Goal: Task Accomplishment & Management: Manage account settings

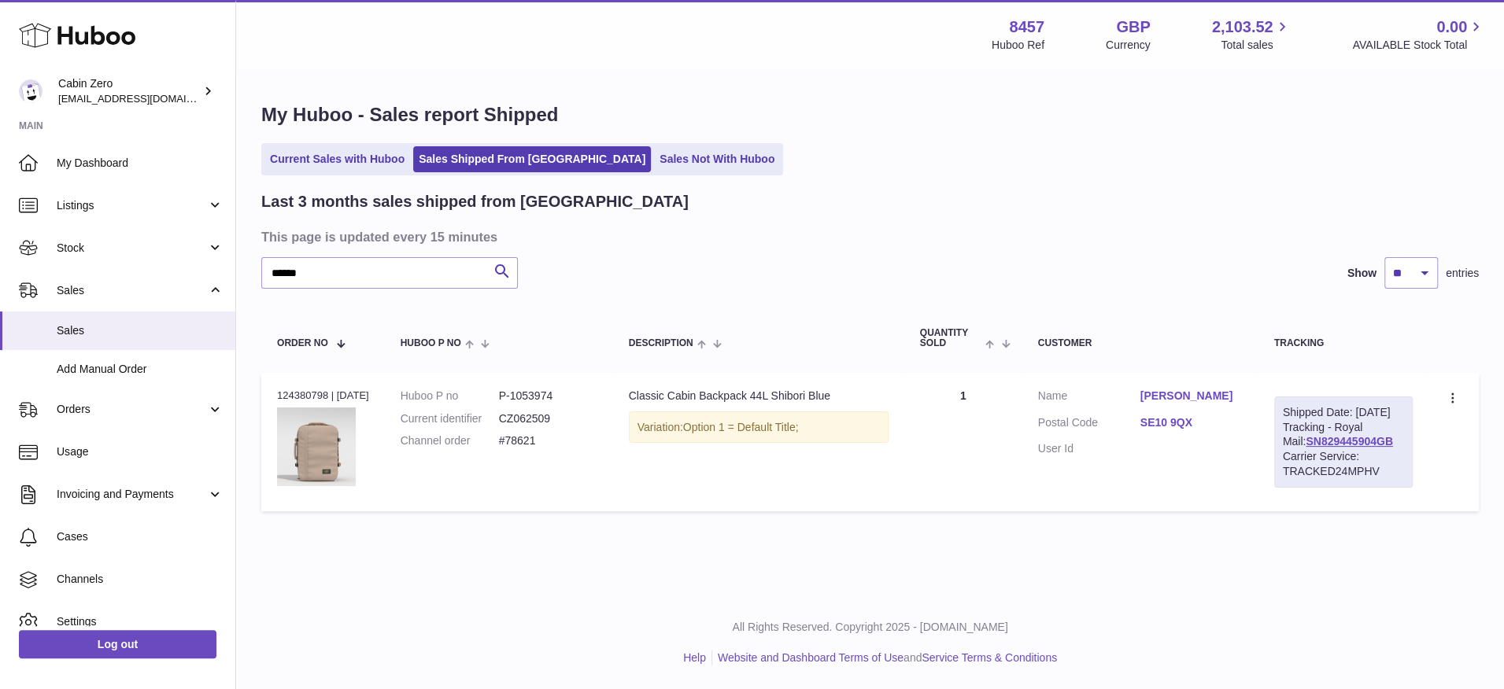
click at [328, 271] on input "*****" at bounding box center [389, 272] width 256 height 31
type input "*"
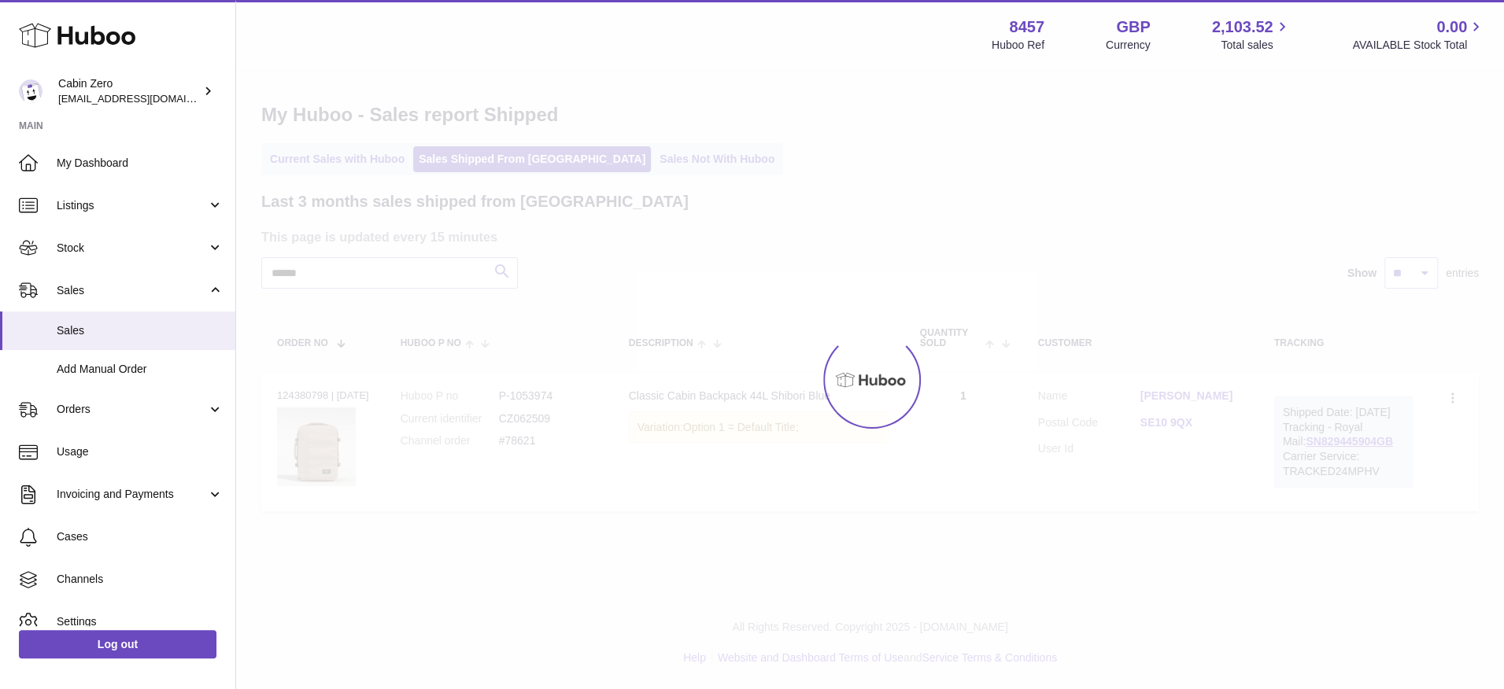
type input "******"
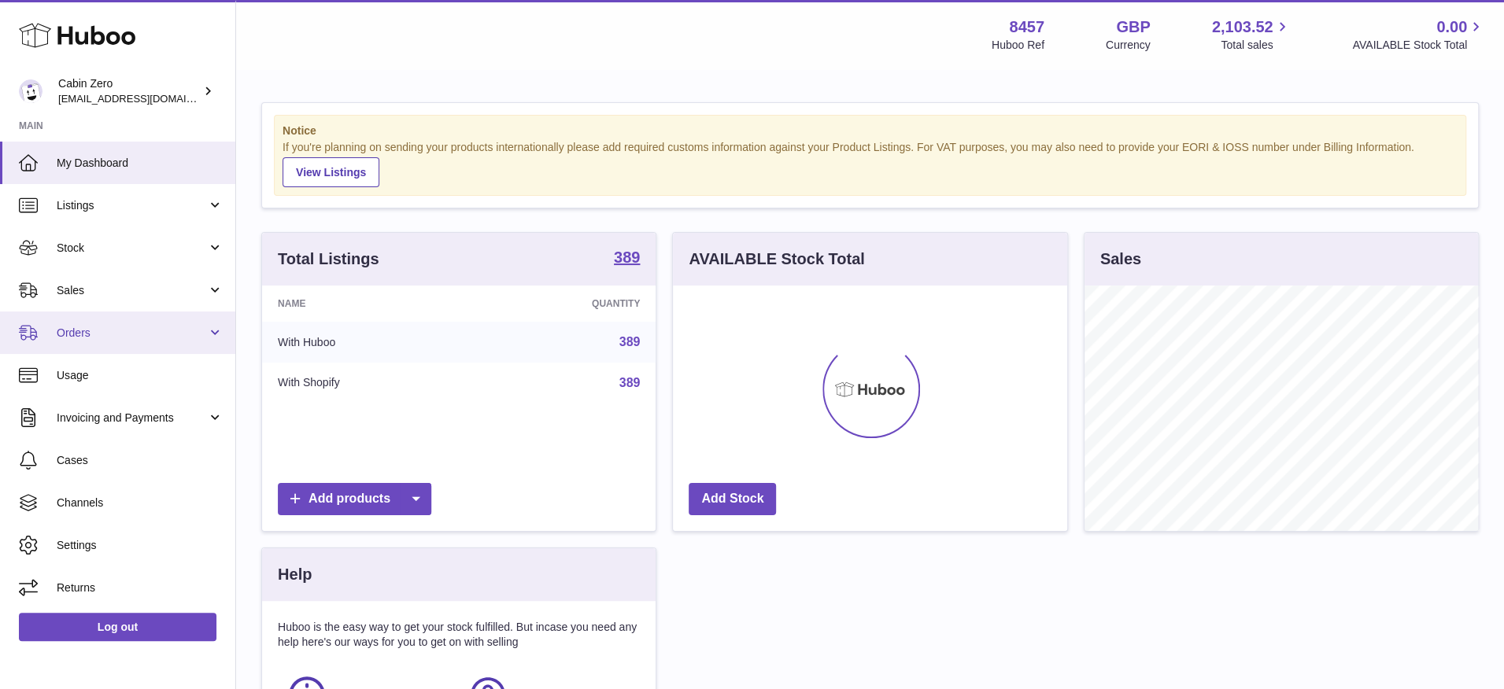
scroll to position [245, 394]
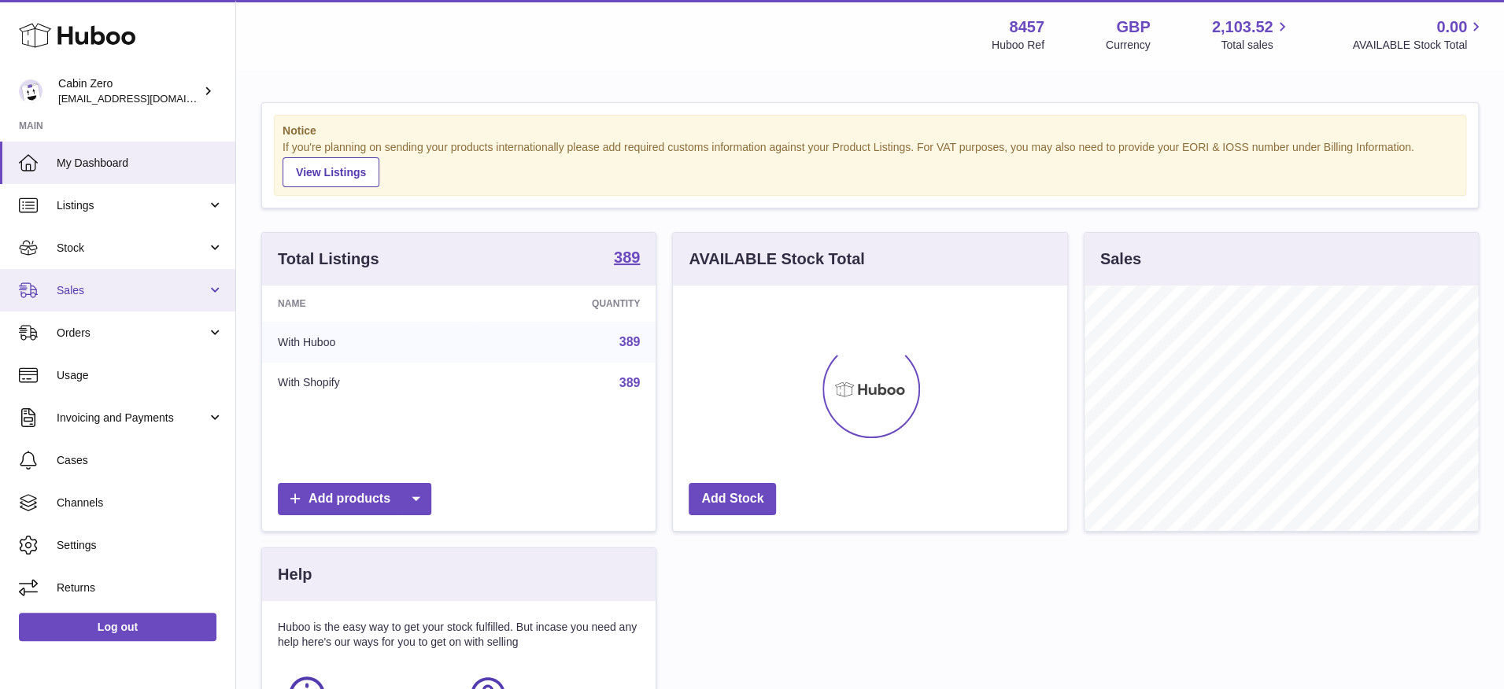
click at [198, 306] on link "Sales" at bounding box center [117, 290] width 235 height 42
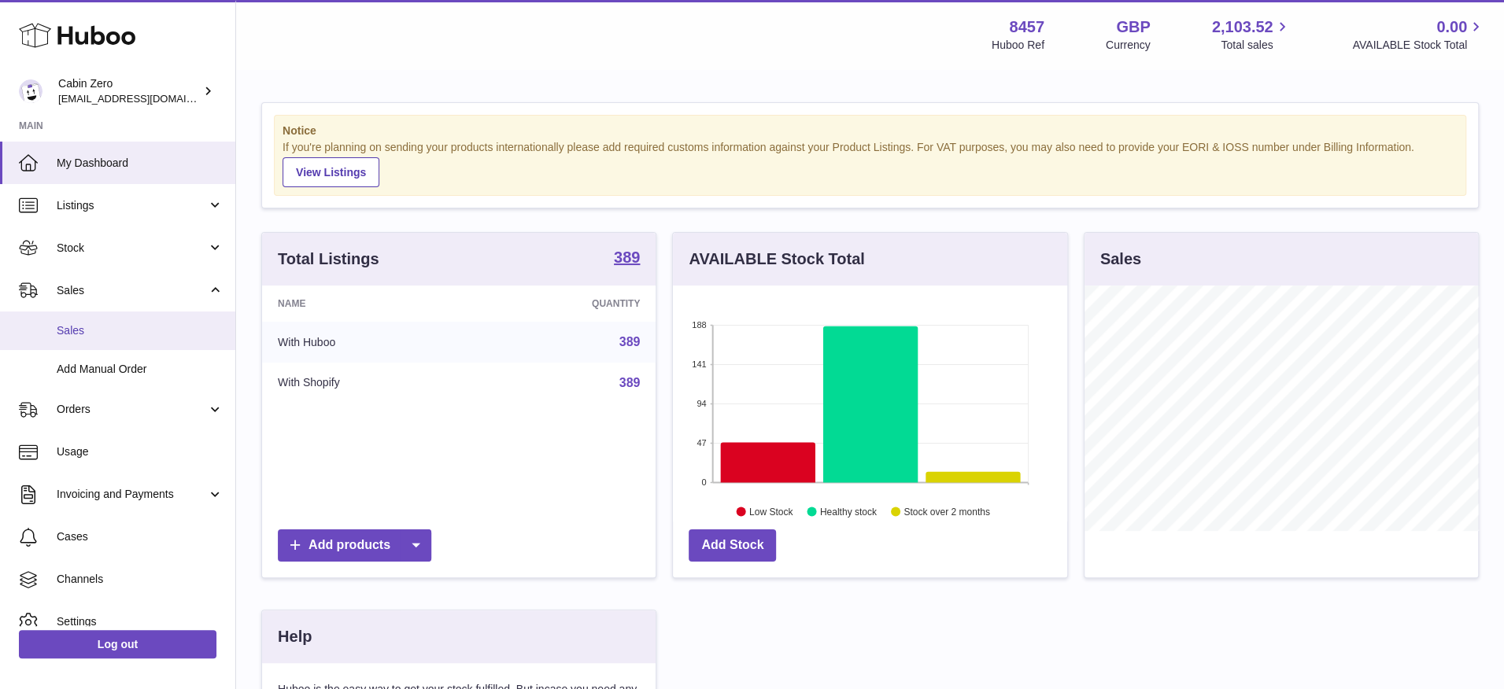
click at [166, 332] on span "Sales" at bounding box center [140, 330] width 167 height 15
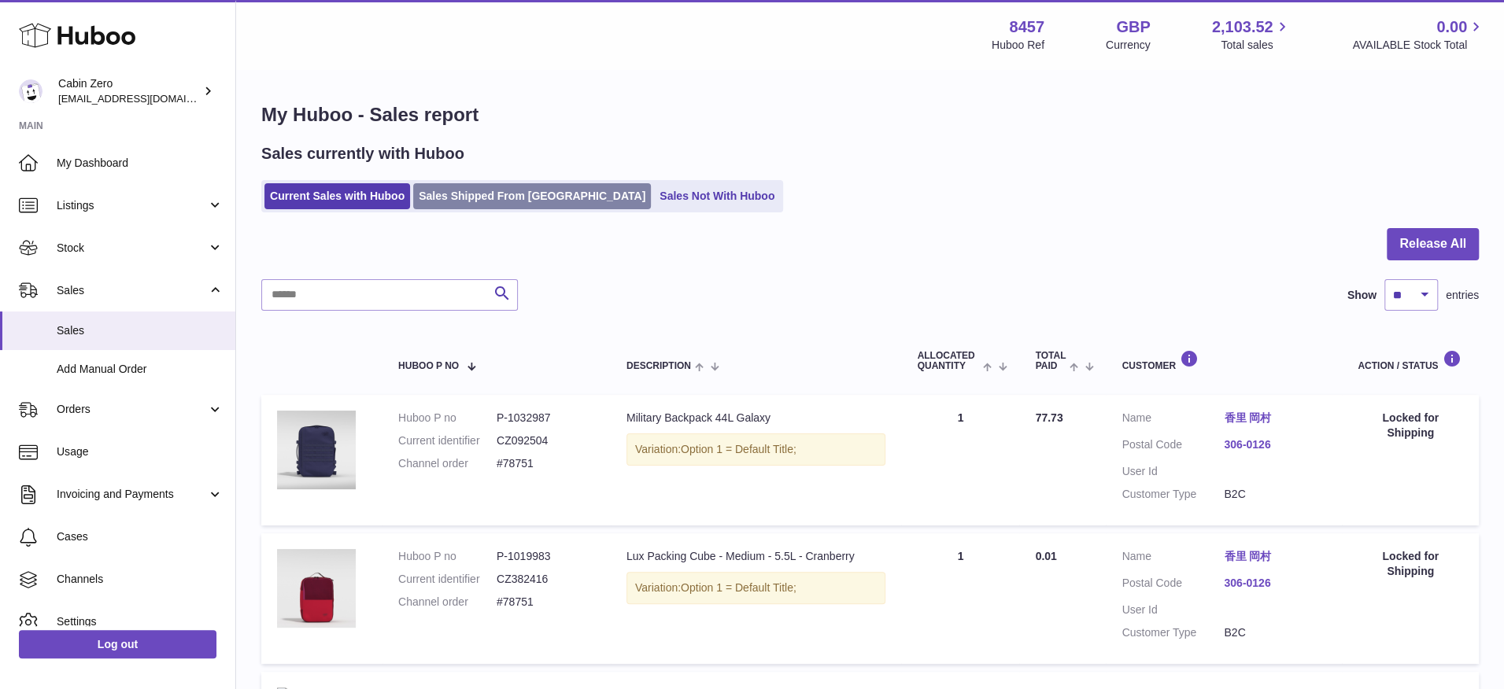
click at [515, 206] on link "Sales Shipped From Huboo" at bounding box center [532, 196] width 238 height 26
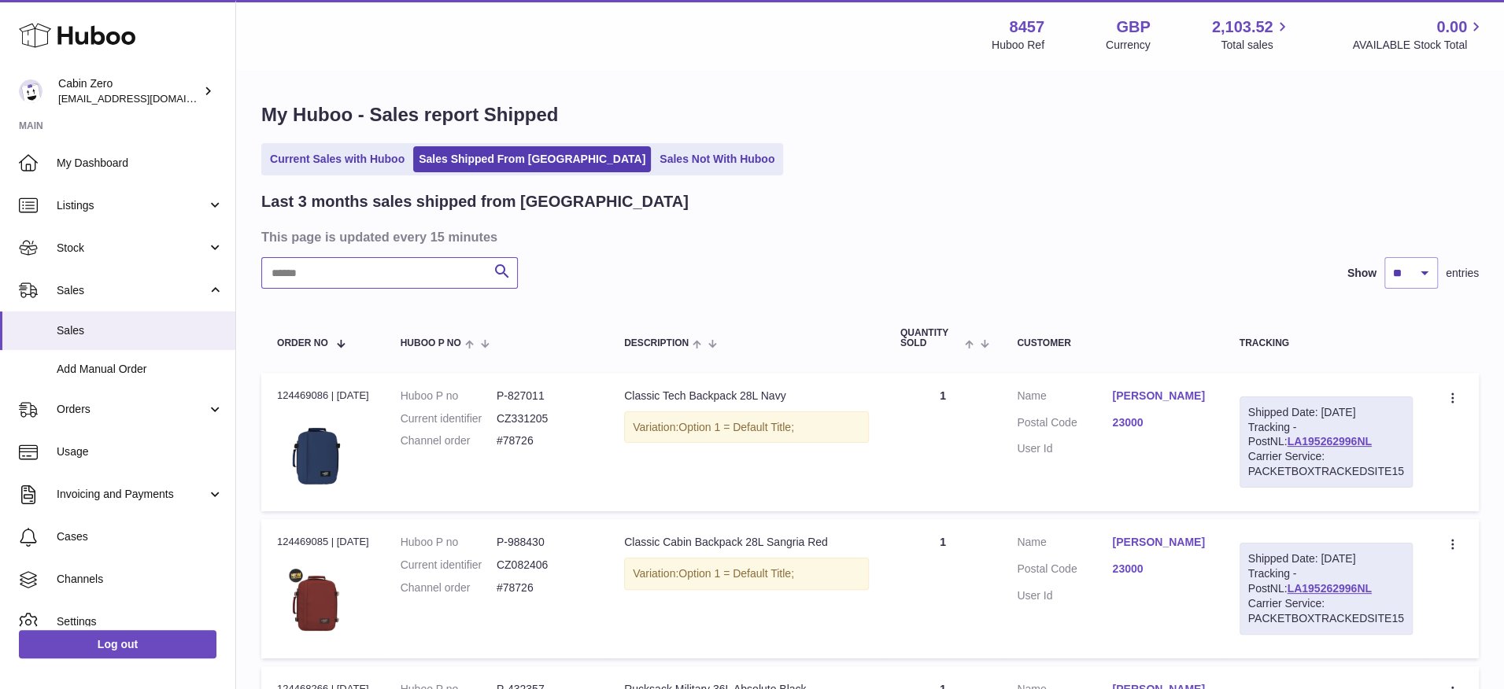
click at [380, 273] on input "text" at bounding box center [389, 272] width 256 height 31
paste input "******"
type input "******"
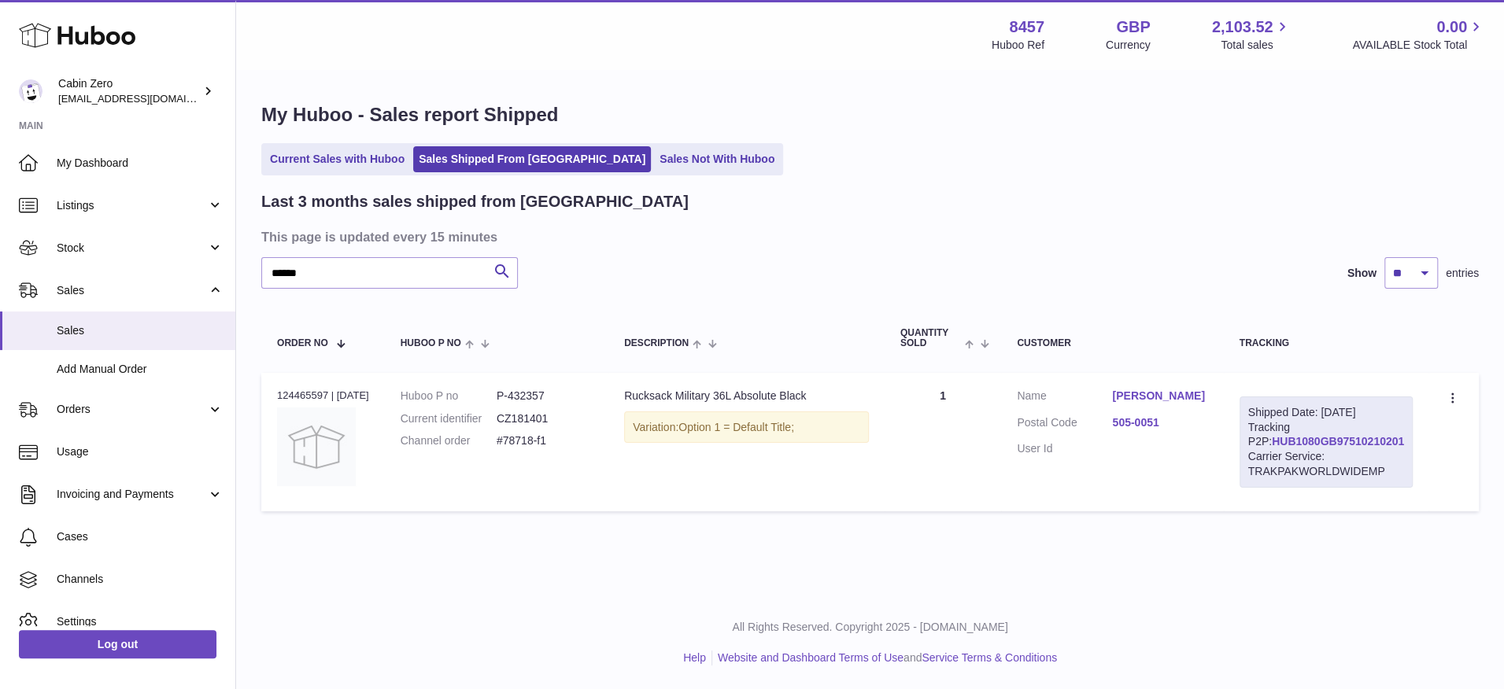
click at [1365, 448] on link "HUB1080GB97510210201" at bounding box center [1337, 441] width 132 height 13
click at [356, 157] on link "Current Sales with Huboo" at bounding box center [337, 159] width 146 height 26
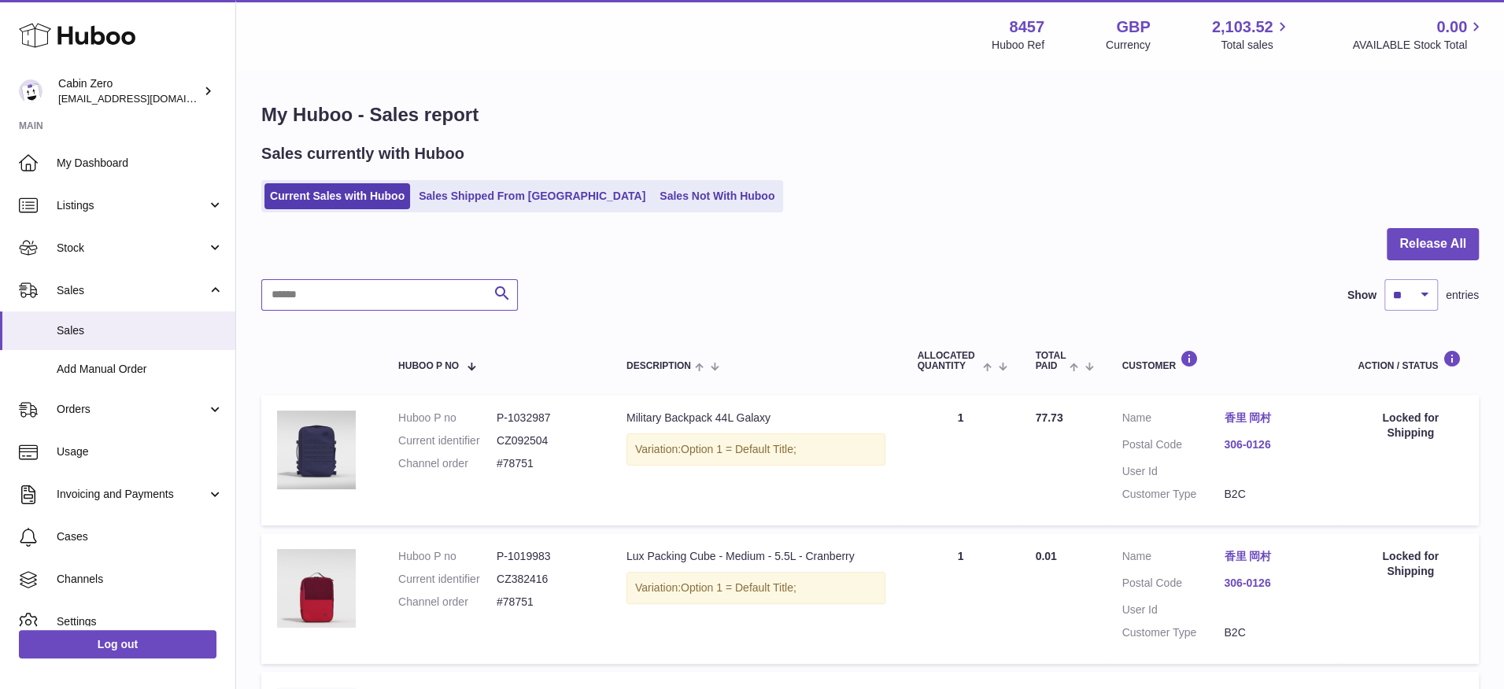
click at [387, 304] on input "text" at bounding box center [389, 294] width 256 height 31
paste input "**********"
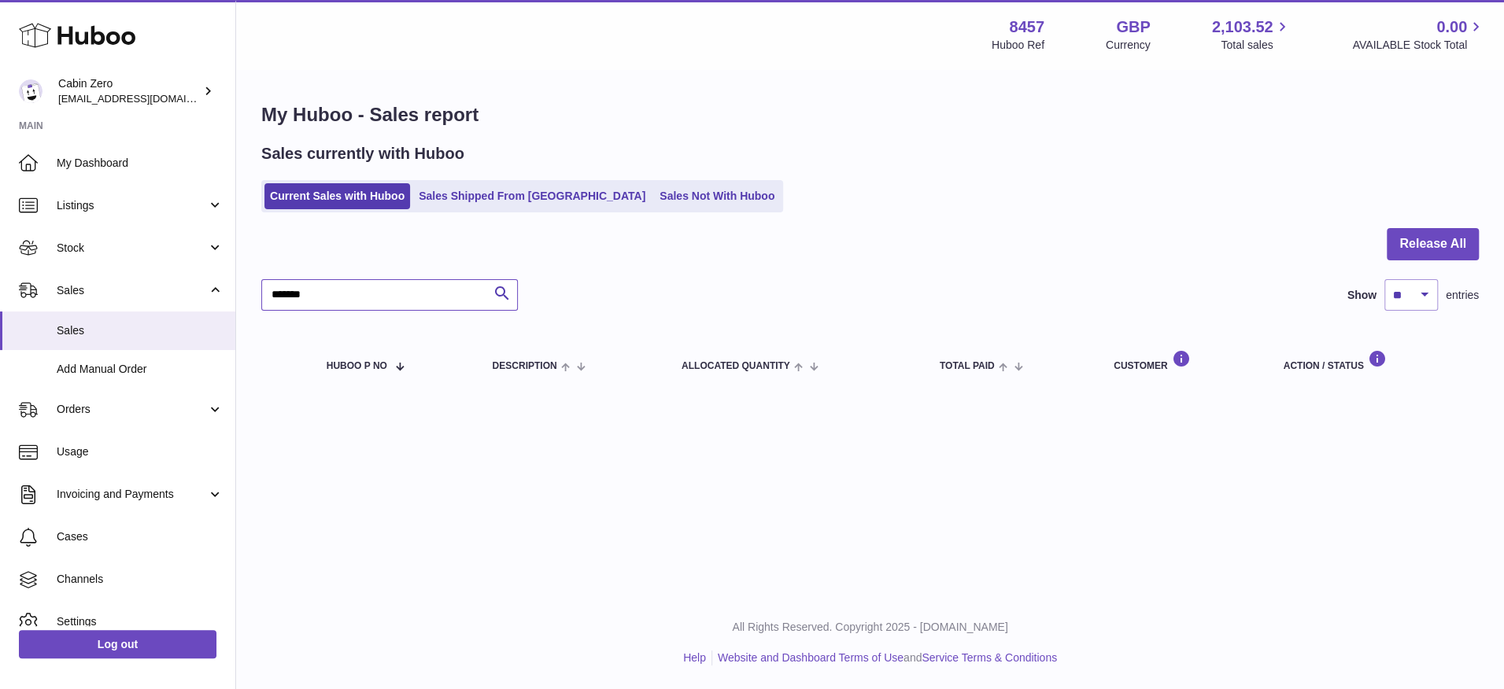
type input "******"
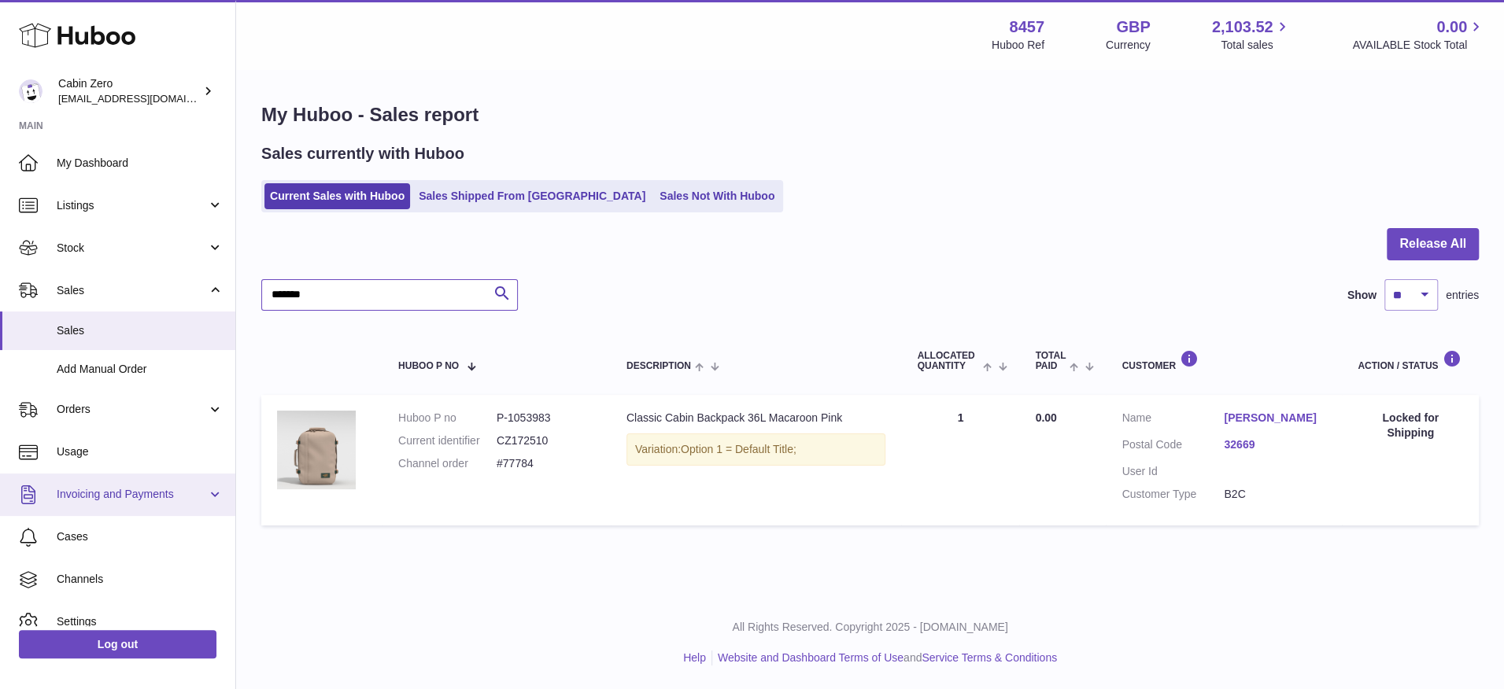
scroll to position [60, 0]
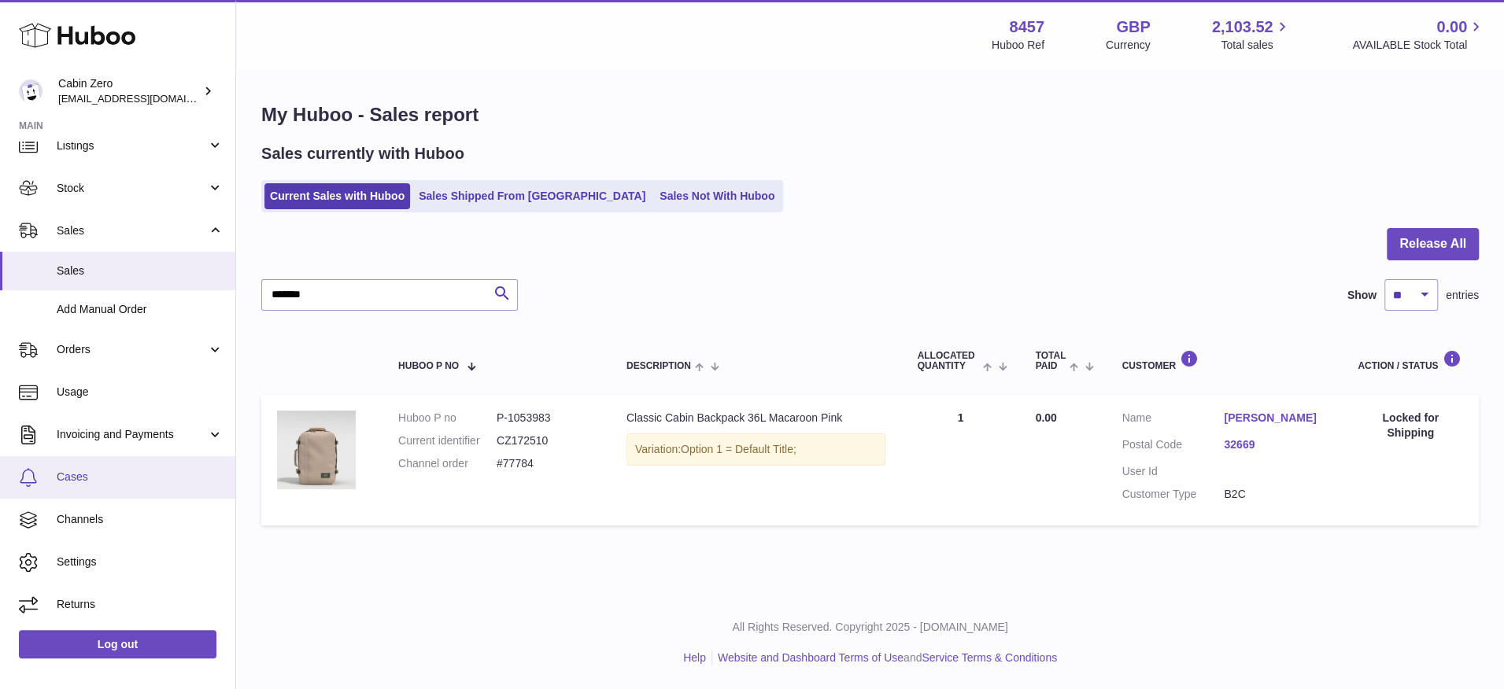
click at [89, 475] on span "Cases" at bounding box center [140, 477] width 167 height 15
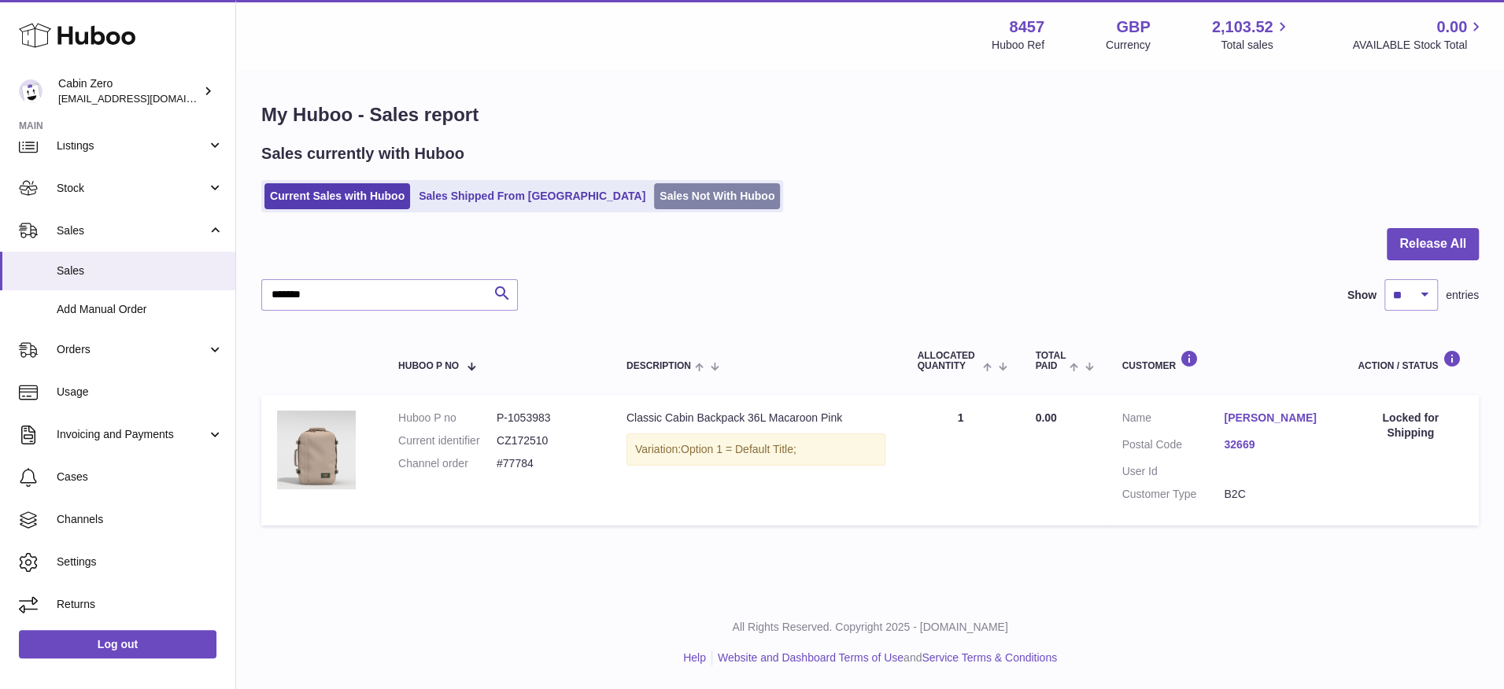
click at [654, 194] on link "Sales Not With Huboo" at bounding box center [717, 196] width 126 height 26
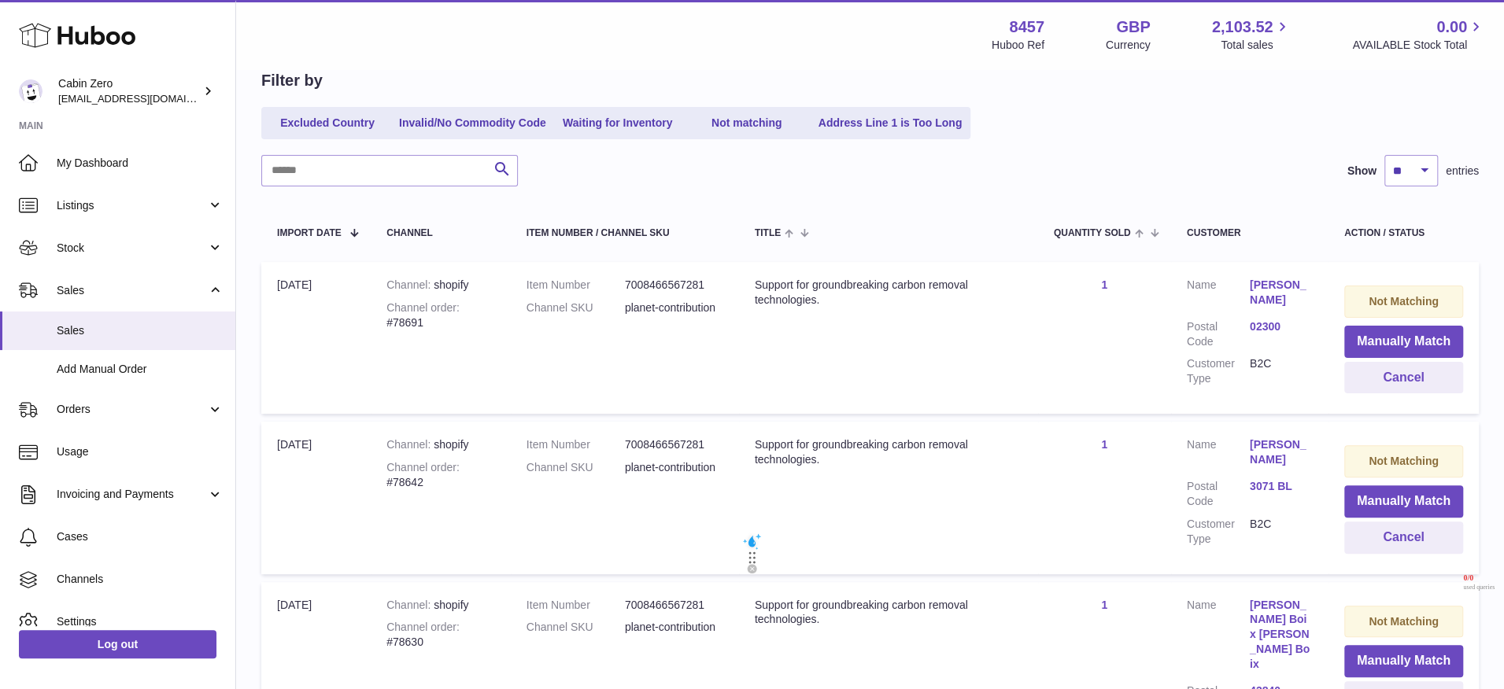
scroll to position [161, 0]
click at [1382, 381] on button "Cancel" at bounding box center [1403, 376] width 119 height 32
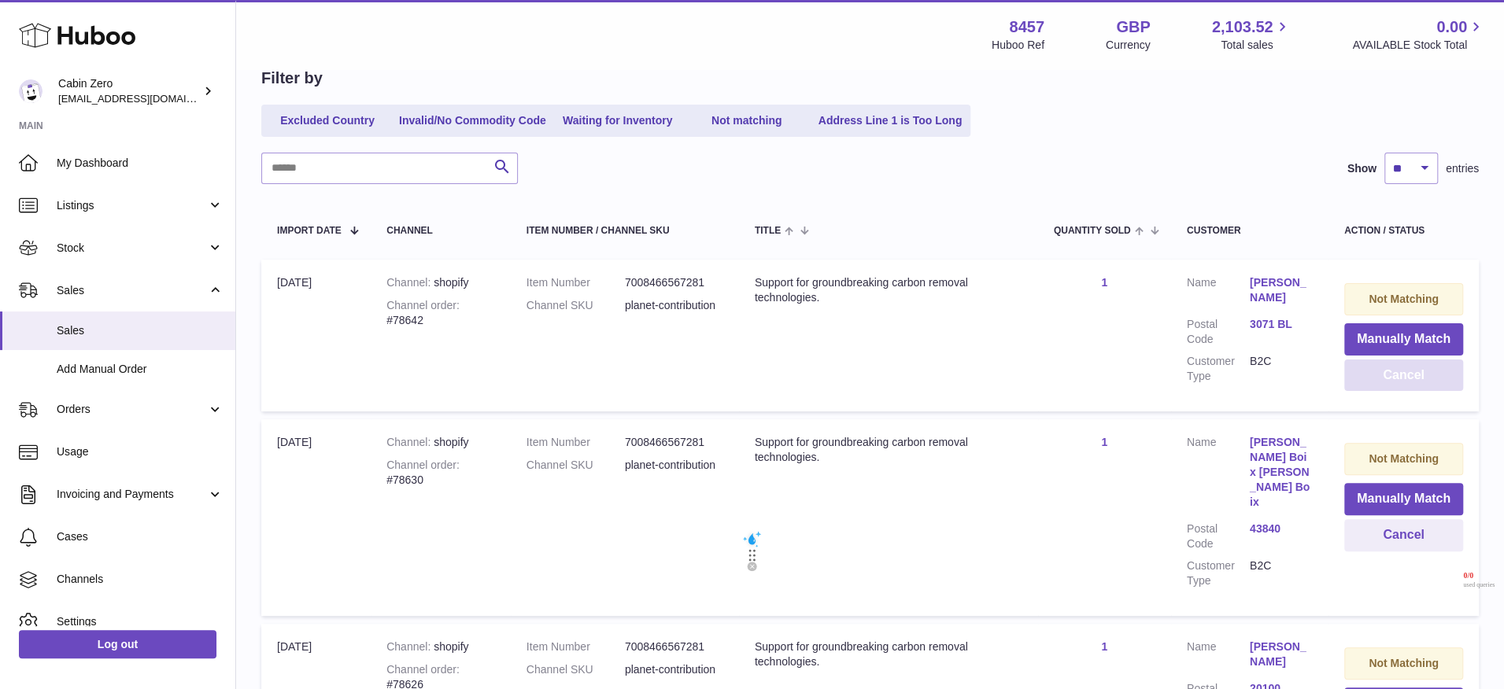
click at [1354, 378] on button "Cancel" at bounding box center [1403, 376] width 119 height 32
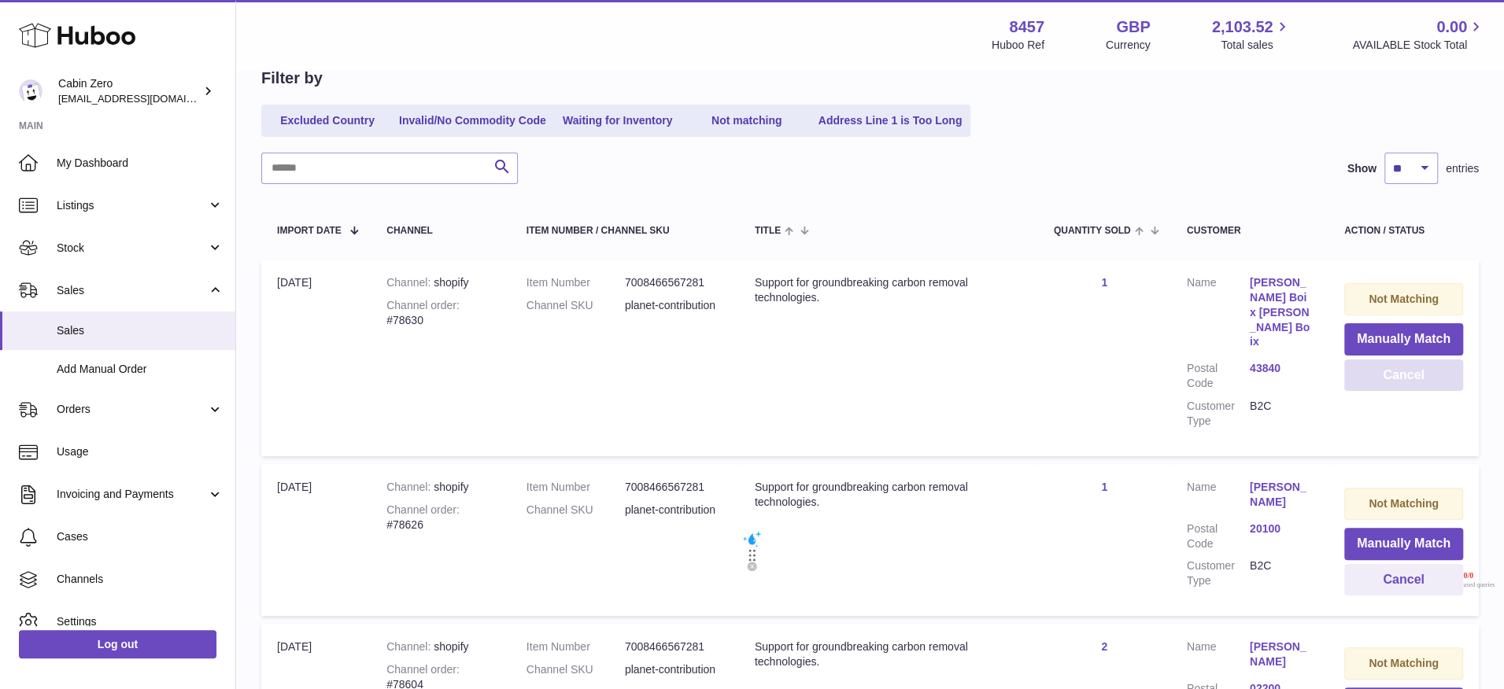
click at [1354, 378] on button "Cancel" at bounding box center [1403, 376] width 119 height 32
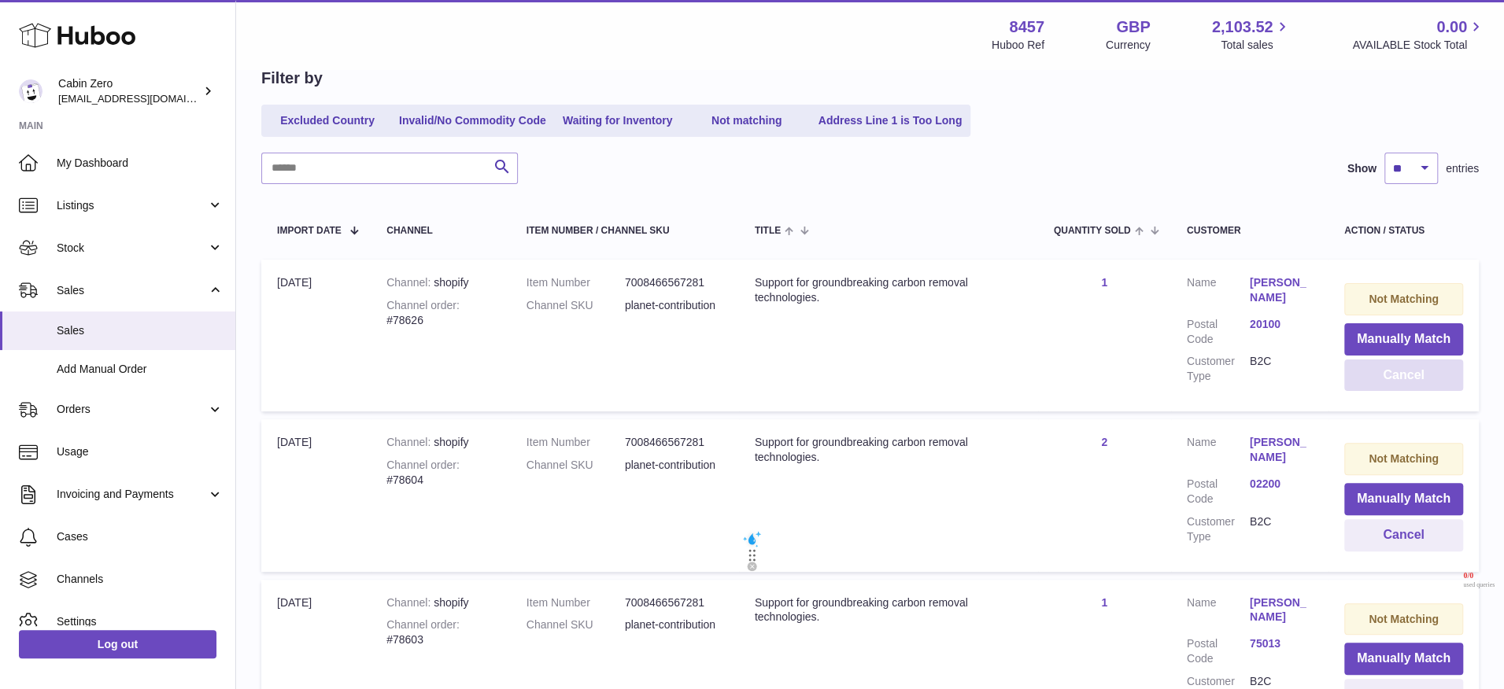
click at [1354, 378] on button "Cancel" at bounding box center [1403, 376] width 119 height 32
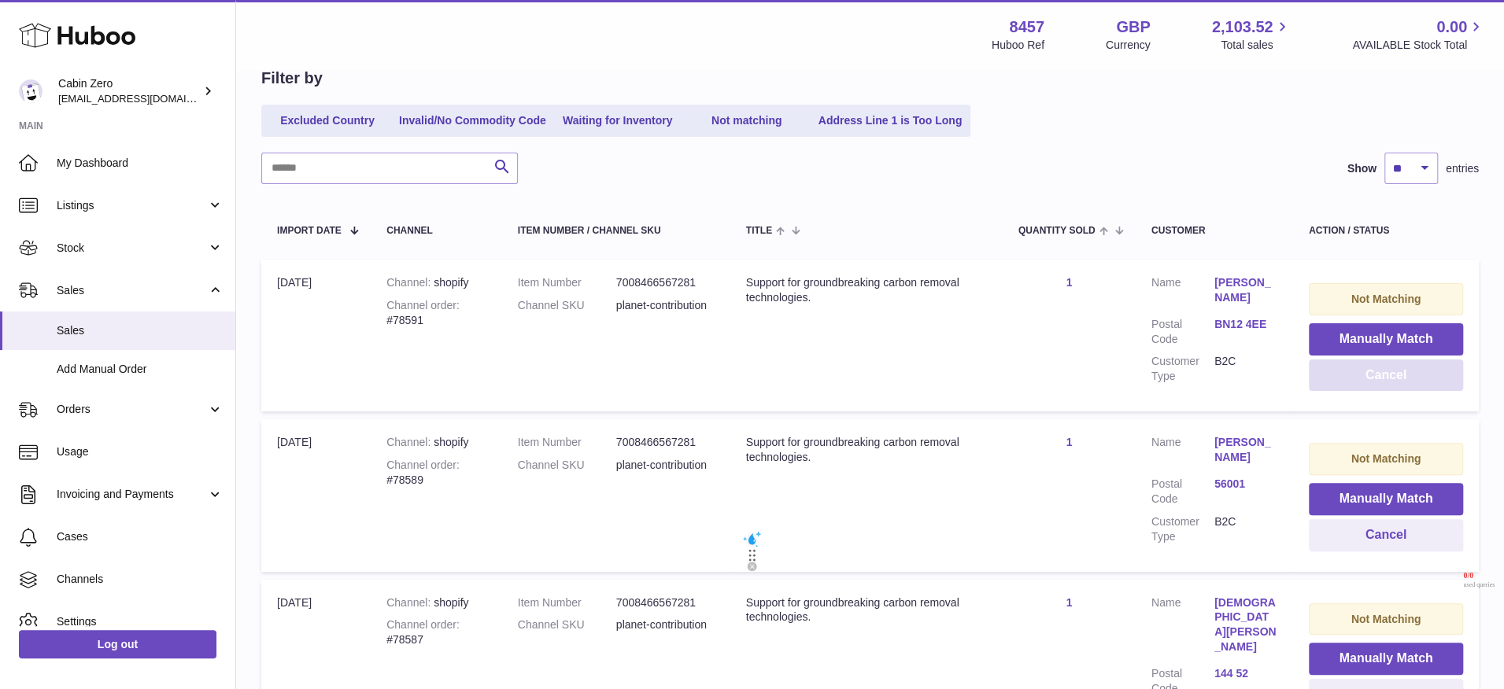
click at [1354, 378] on button "Cancel" at bounding box center [1385, 376] width 154 height 32
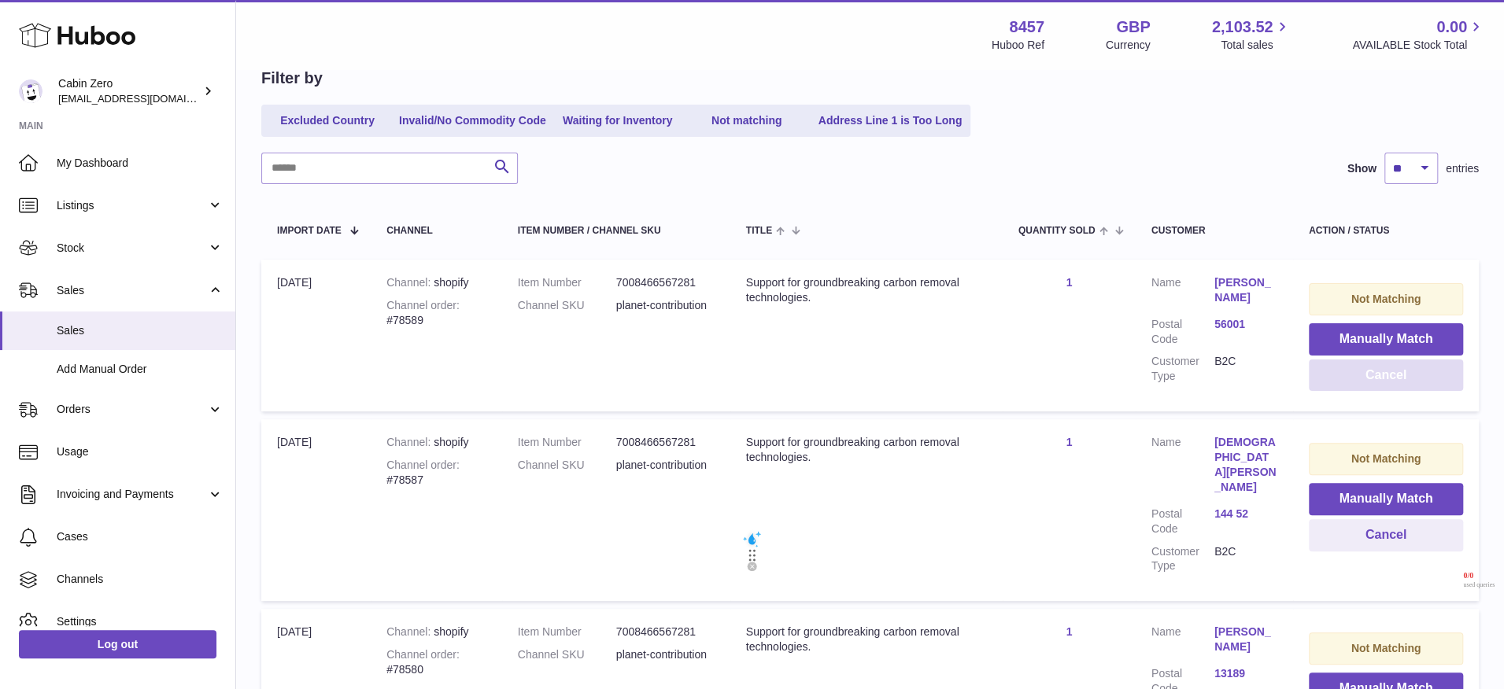
click at [1354, 378] on button "Cancel" at bounding box center [1385, 376] width 154 height 32
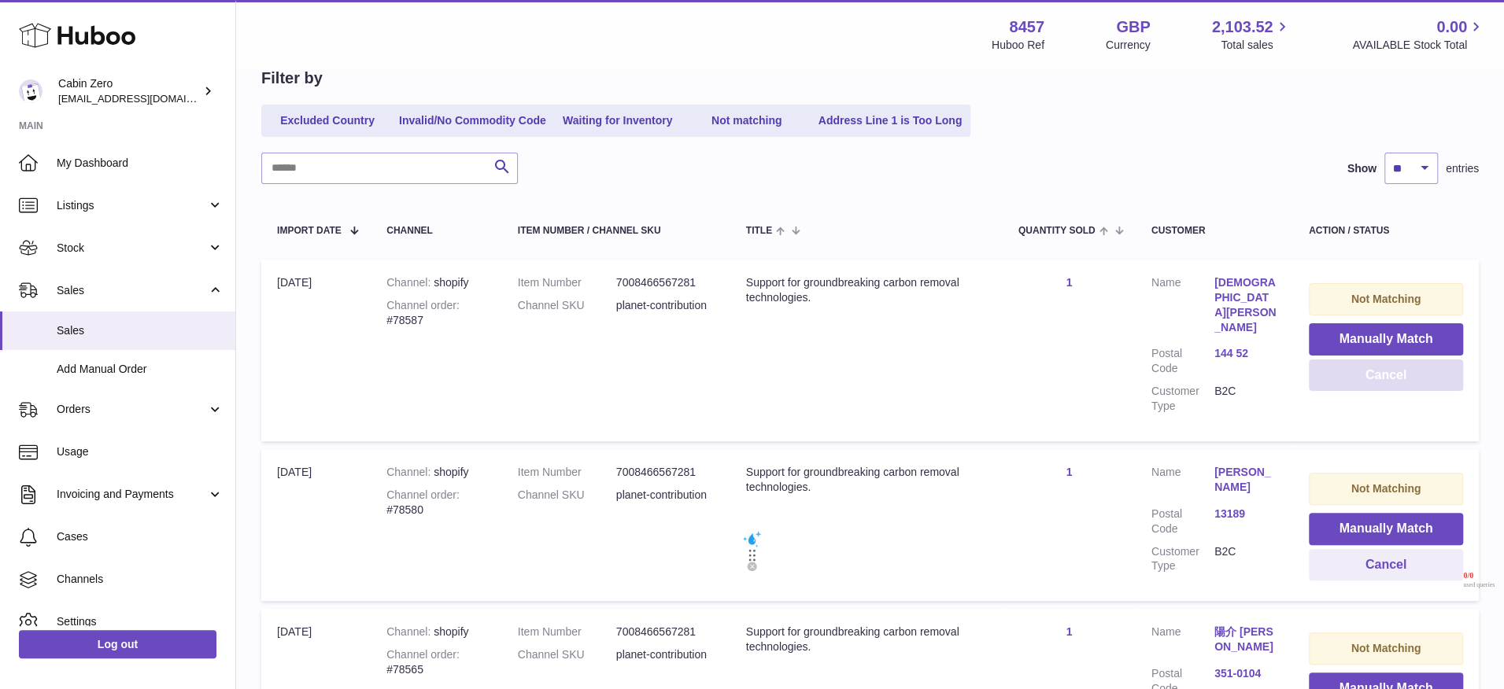
click at [1354, 378] on button "Cancel" at bounding box center [1385, 376] width 154 height 32
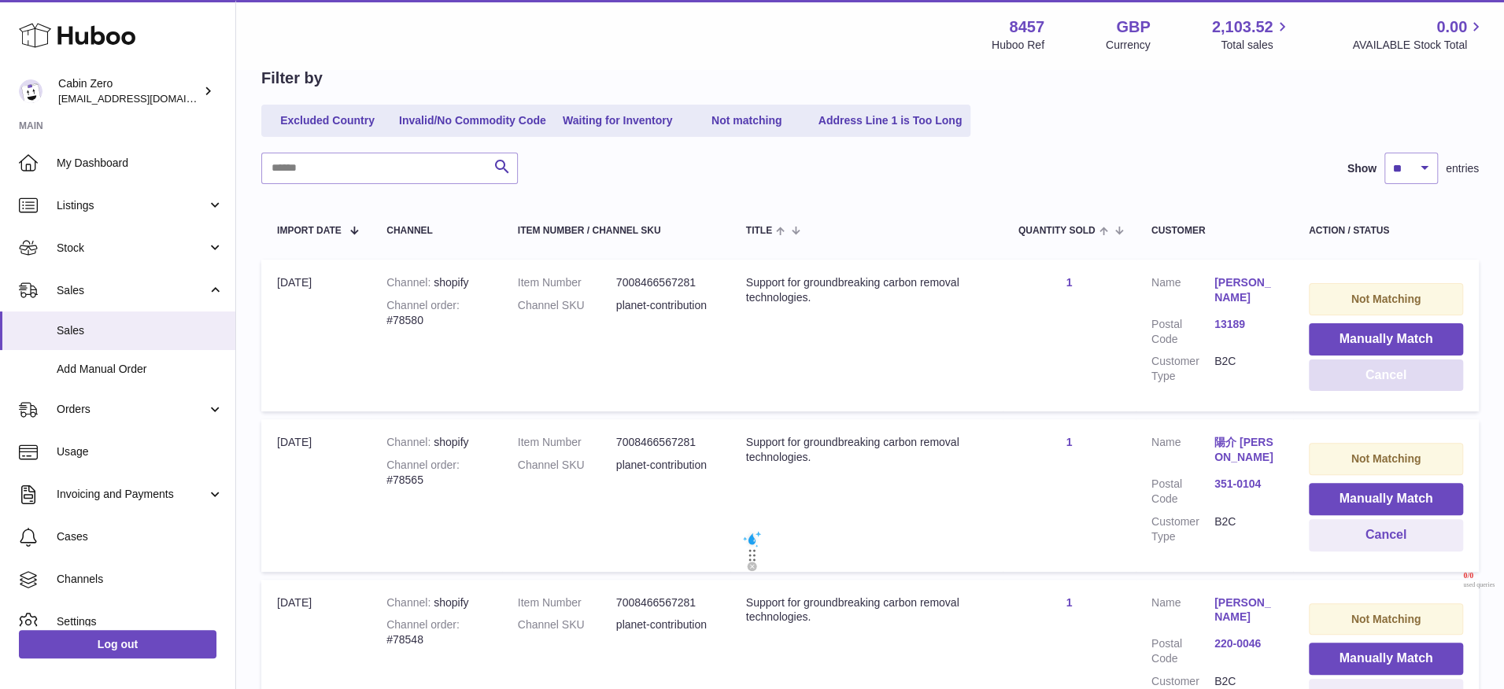
click at [1354, 378] on button "Cancel" at bounding box center [1385, 376] width 154 height 32
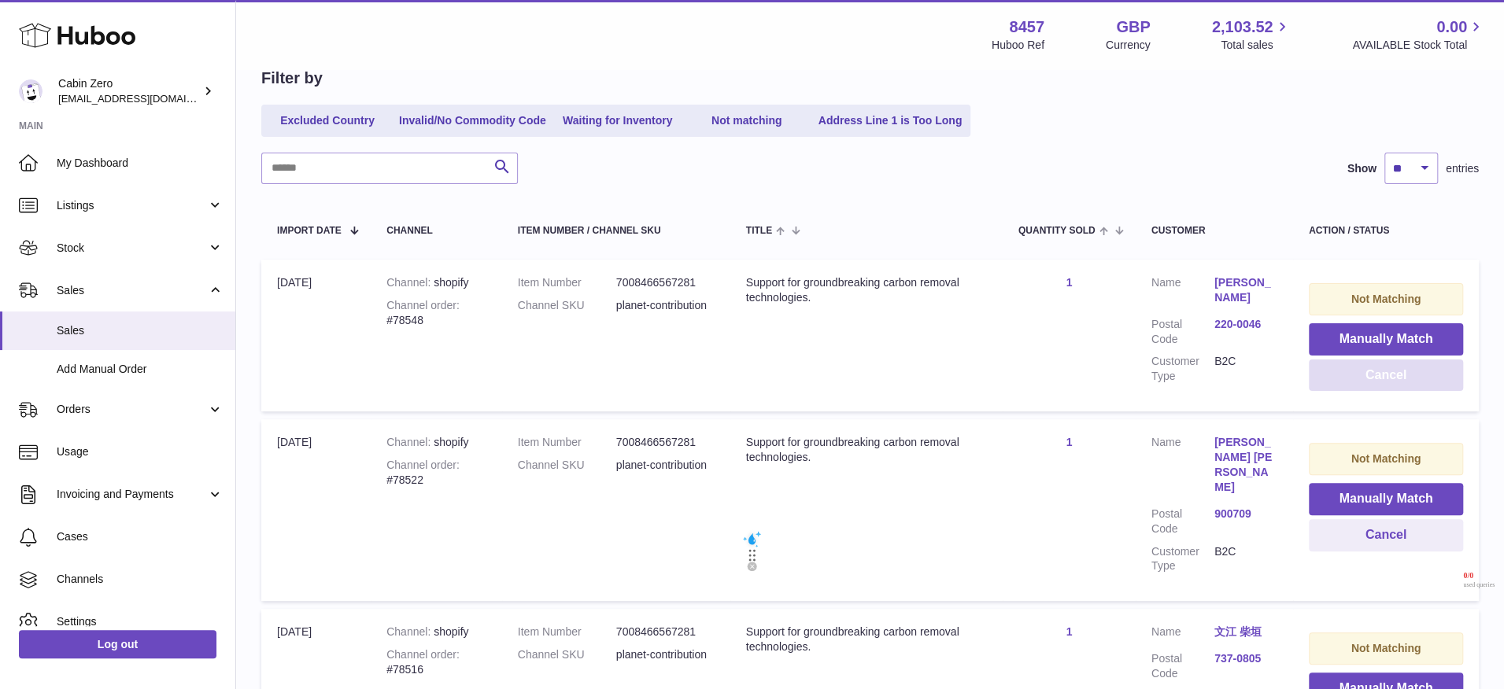
click at [1354, 378] on button "Cancel" at bounding box center [1385, 376] width 154 height 32
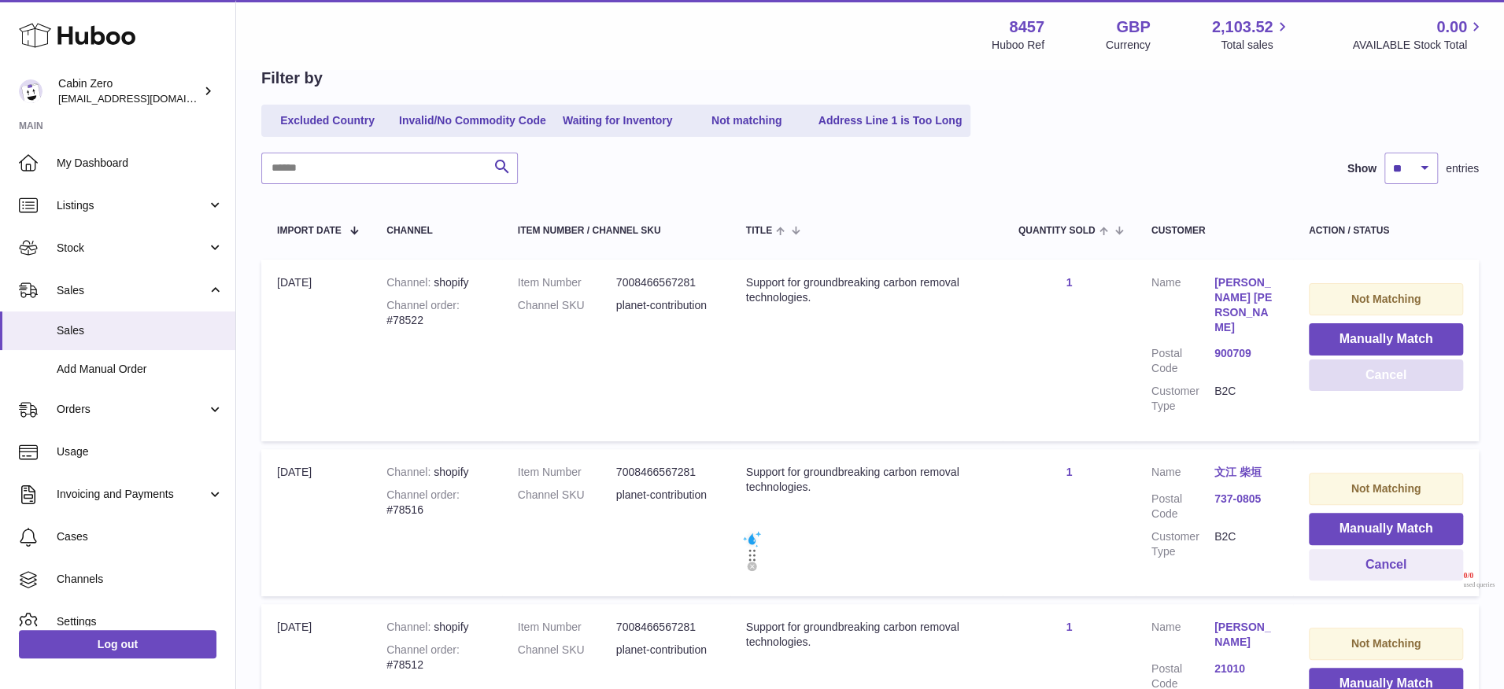
click at [1354, 378] on button "Cancel" at bounding box center [1385, 376] width 154 height 32
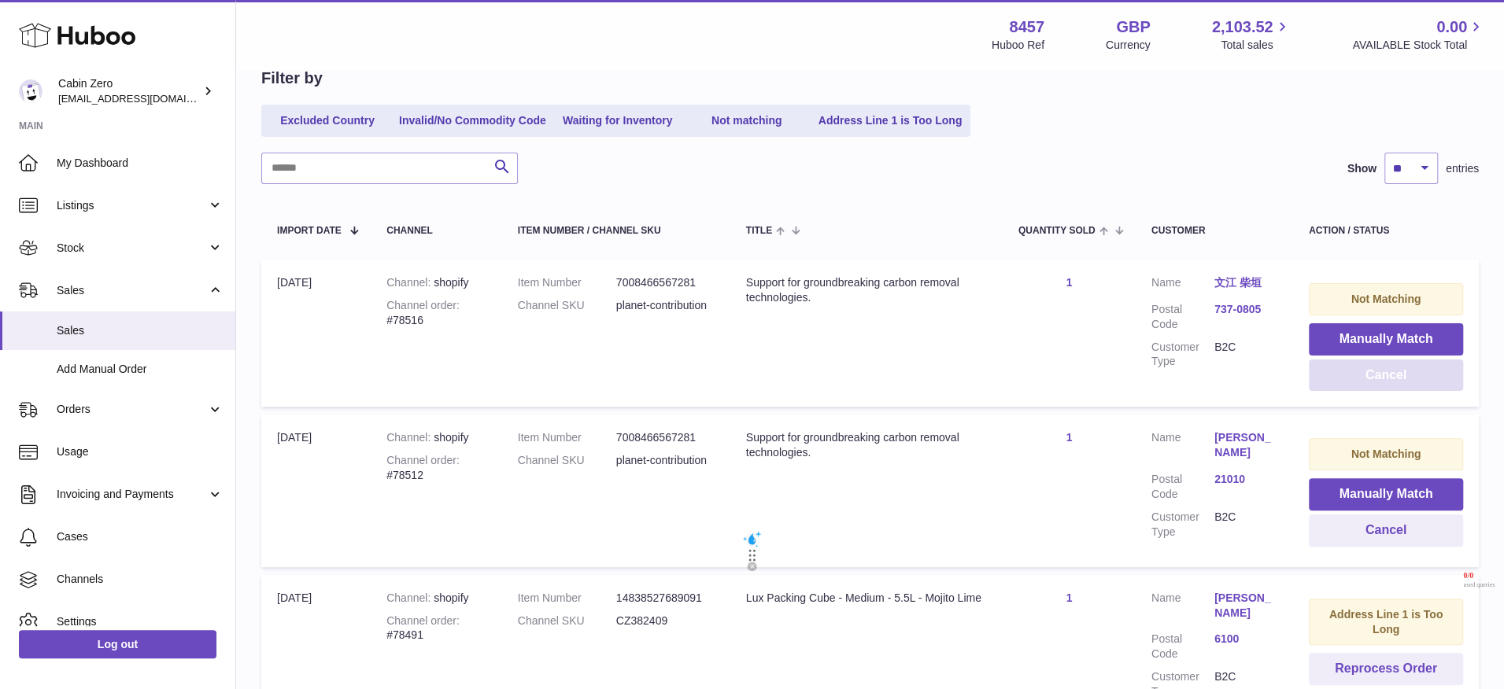
click at [1354, 378] on button "Cancel" at bounding box center [1385, 376] width 154 height 32
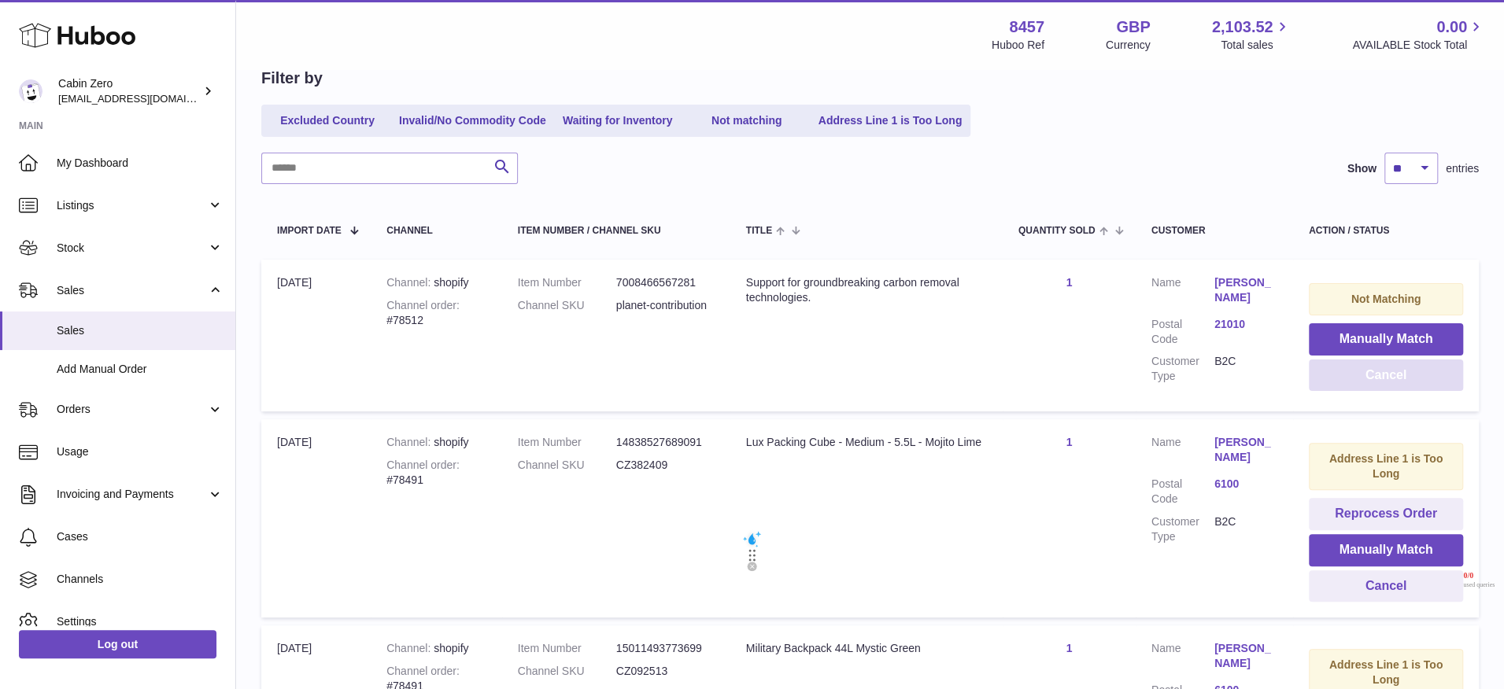
click at [1354, 378] on button "Cancel" at bounding box center [1385, 376] width 154 height 32
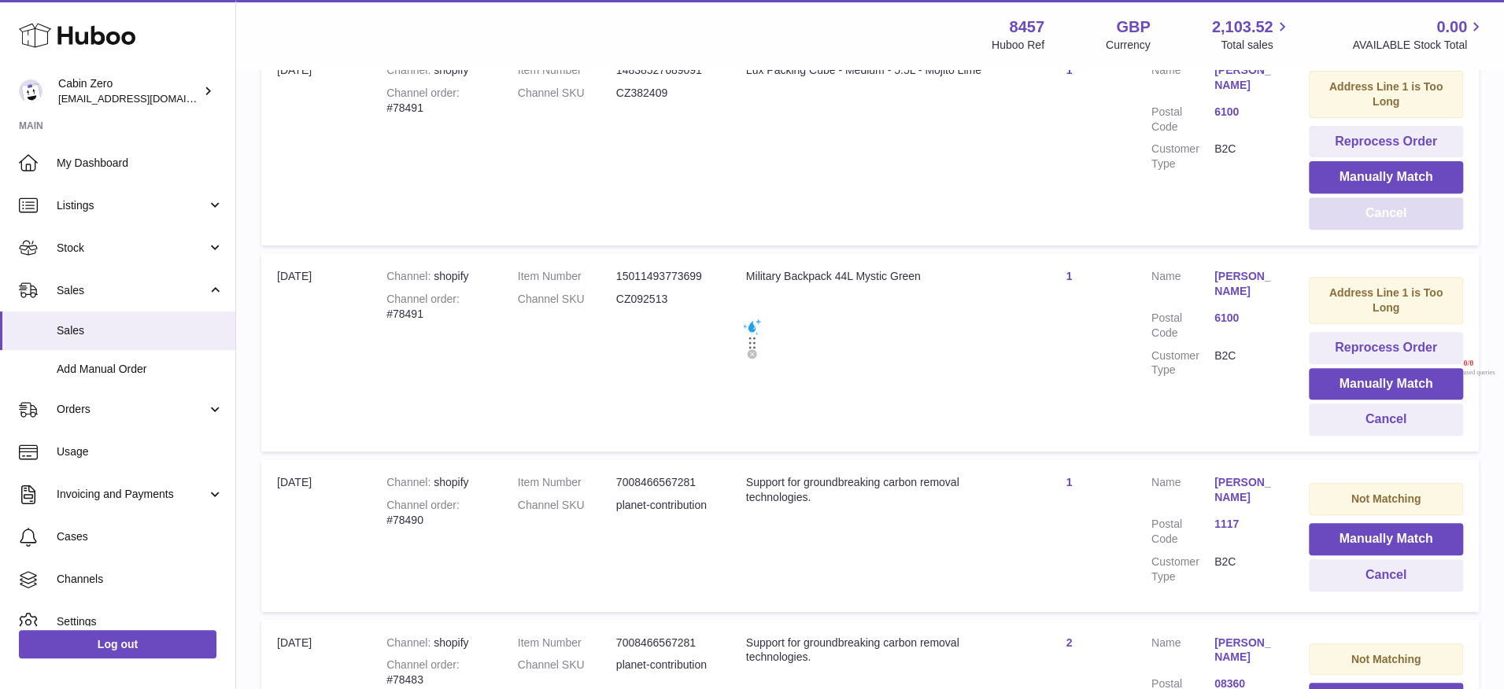
scroll to position [426, 0]
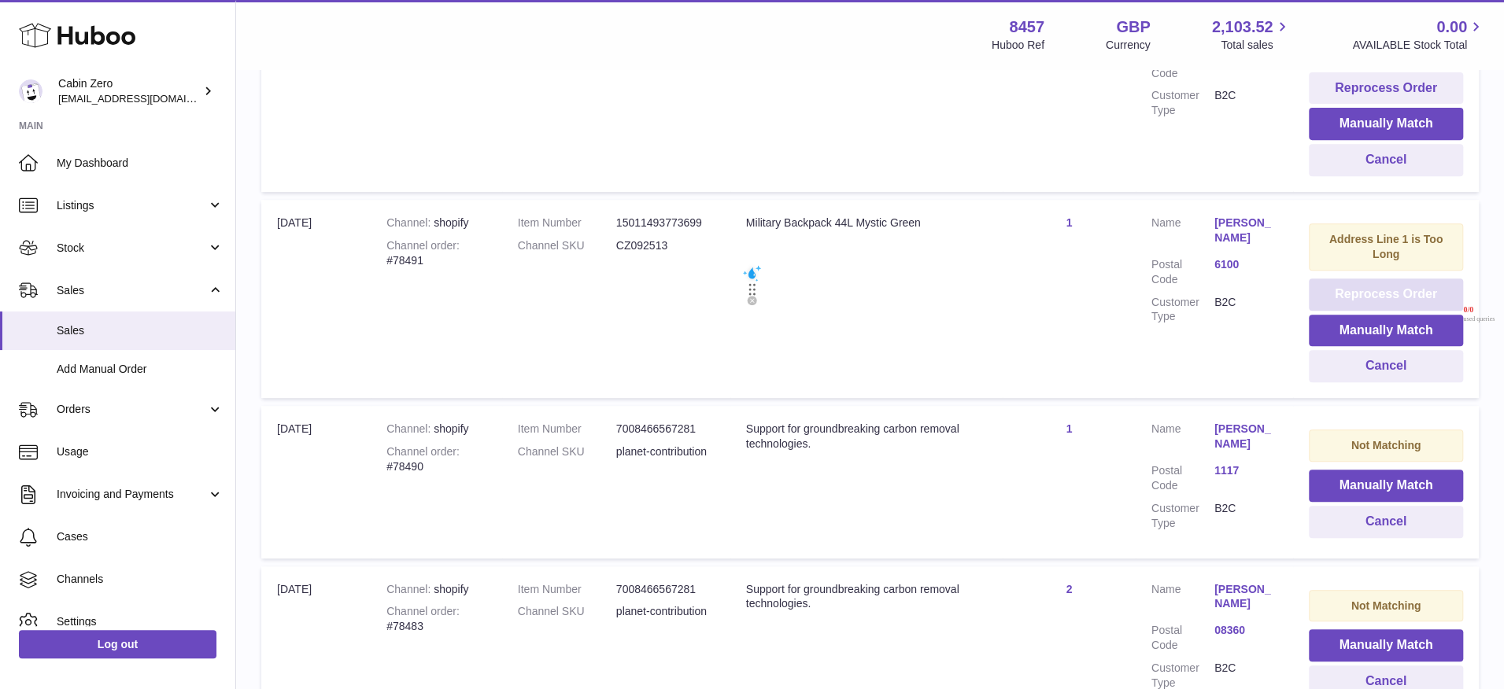
click at [1330, 295] on button "Reprocess Order" at bounding box center [1385, 295] width 154 height 32
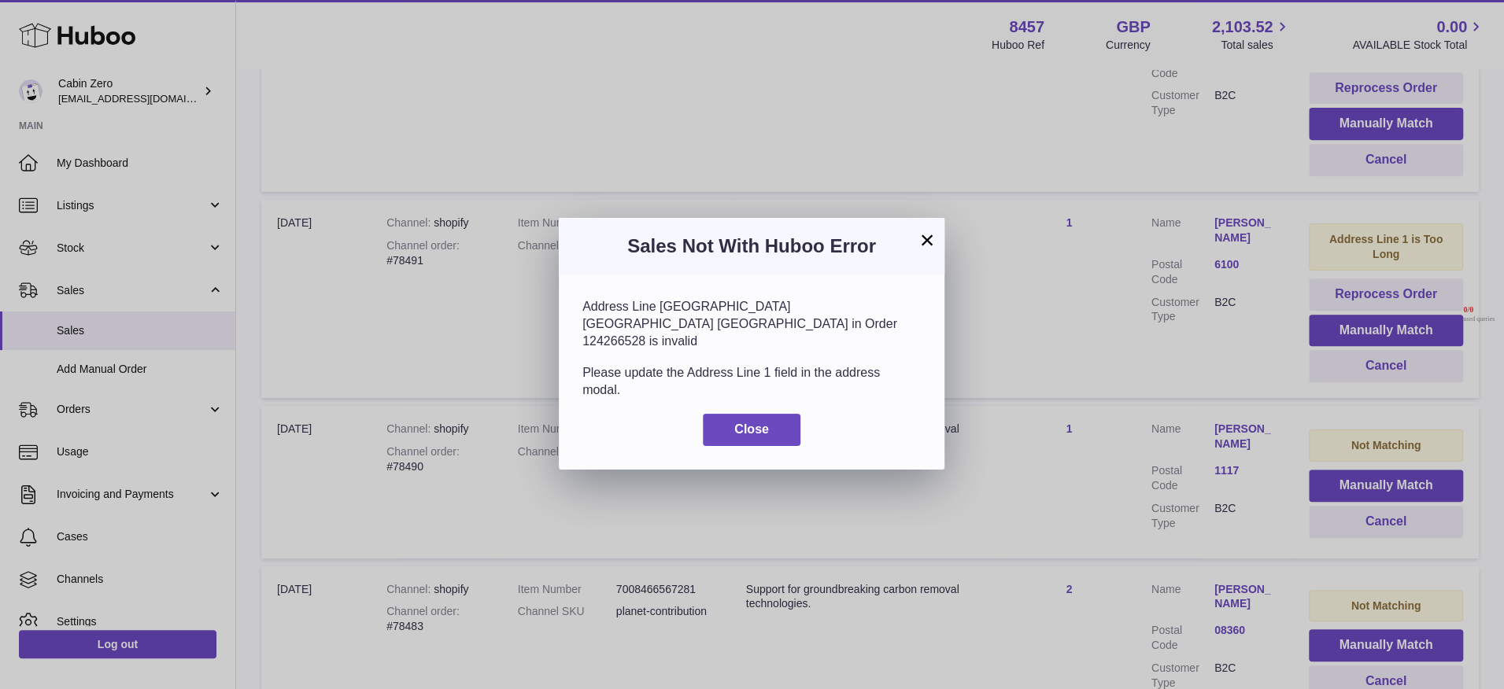
click at [1065, 335] on div "× Sales Not With Huboo Error Address Line 1 Block 20 Lot 2 Australia Street Est…" at bounding box center [752, 344] width 1504 height 689
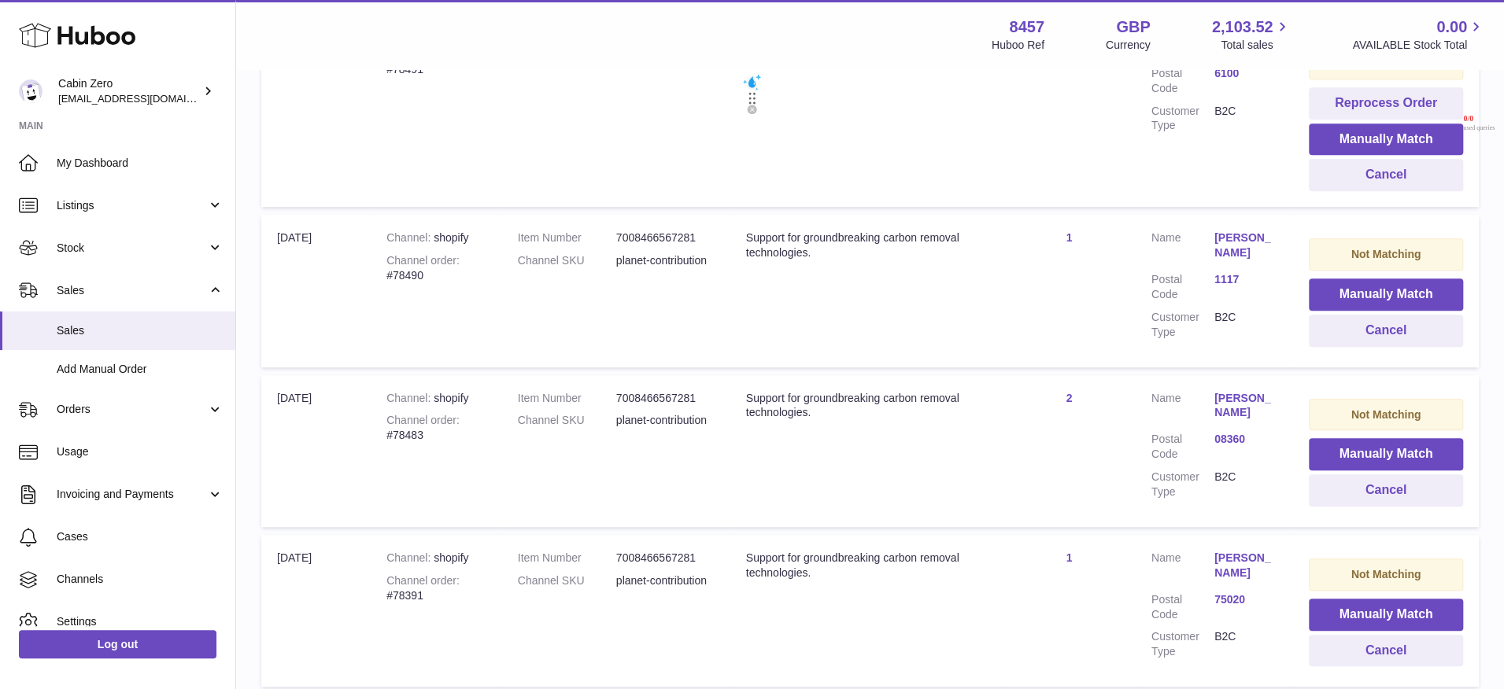
scroll to position [629, 0]
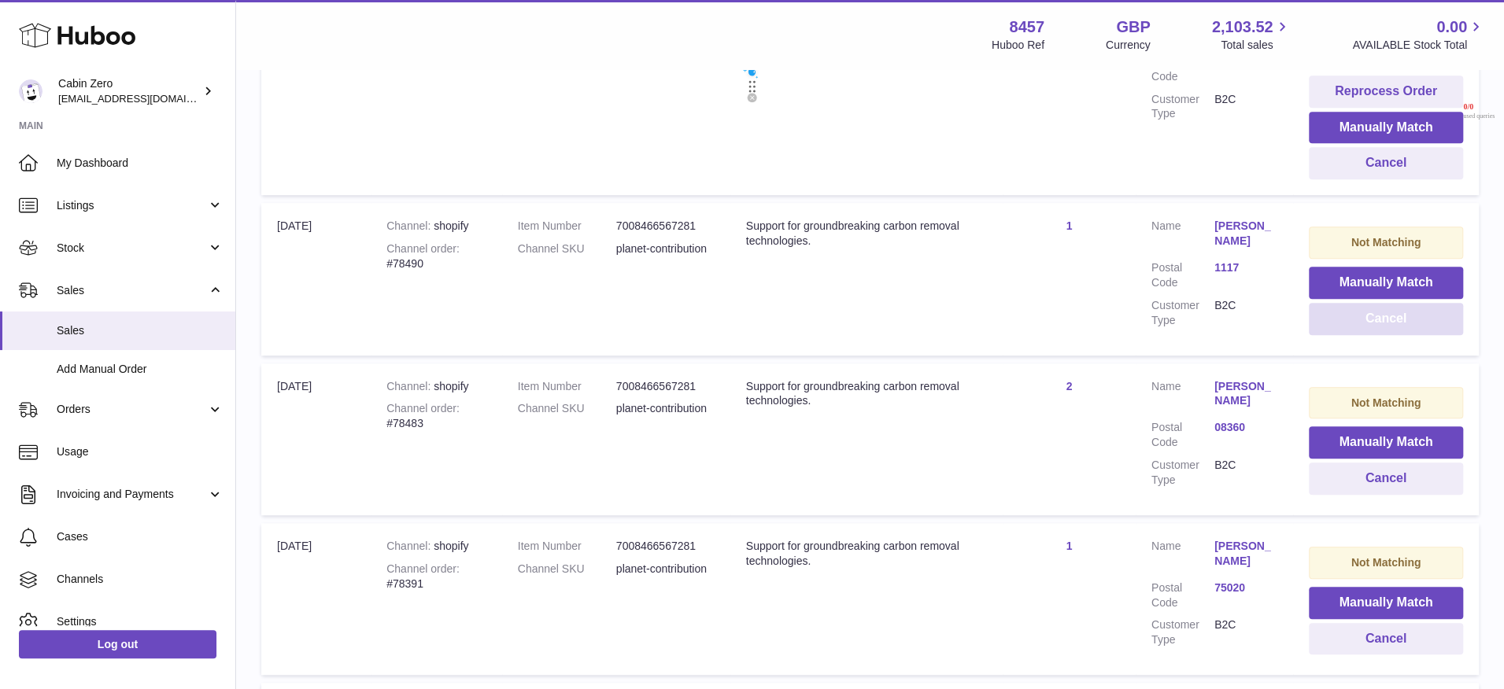
click at [1417, 314] on button "Cancel" at bounding box center [1385, 319] width 154 height 32
click at [1414, 315] on button "Cancel" at bounding box center [1385, 319] width 154 height 32
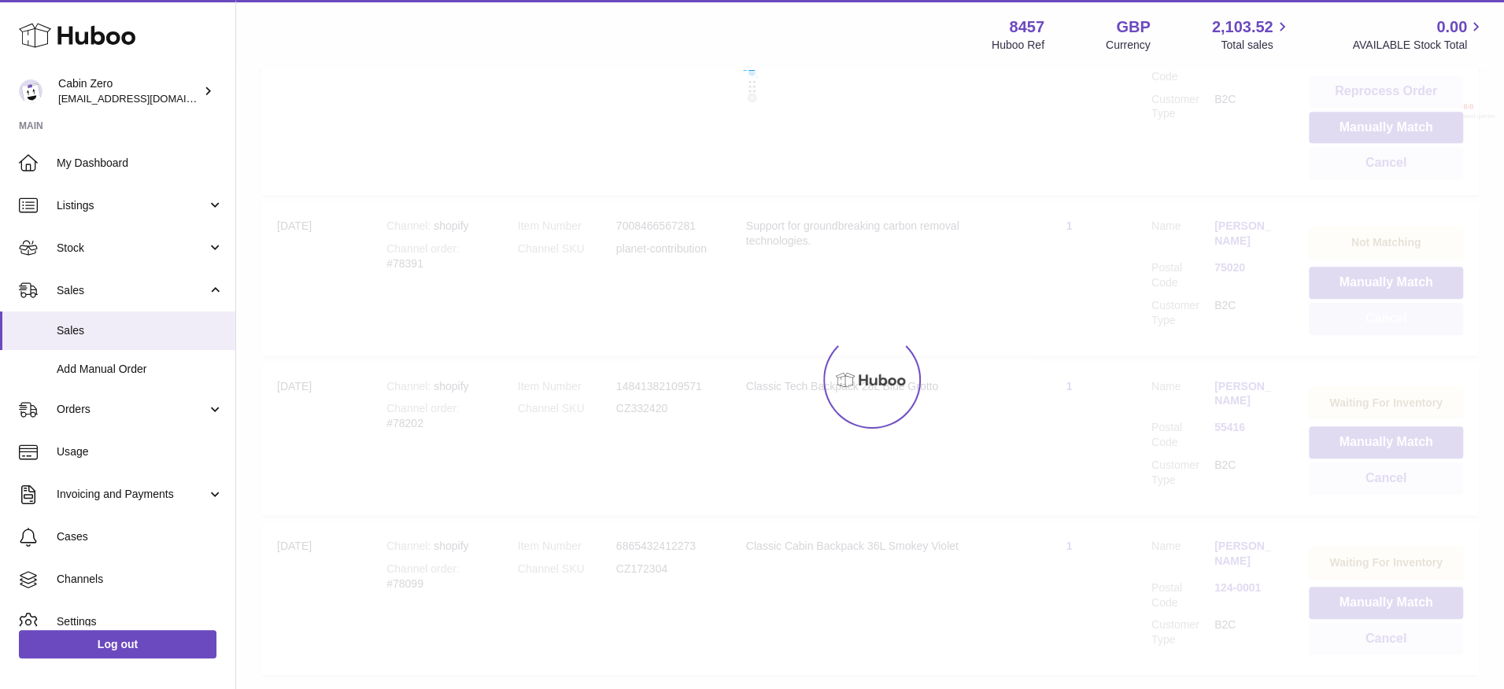
scroll to position [576, 0]
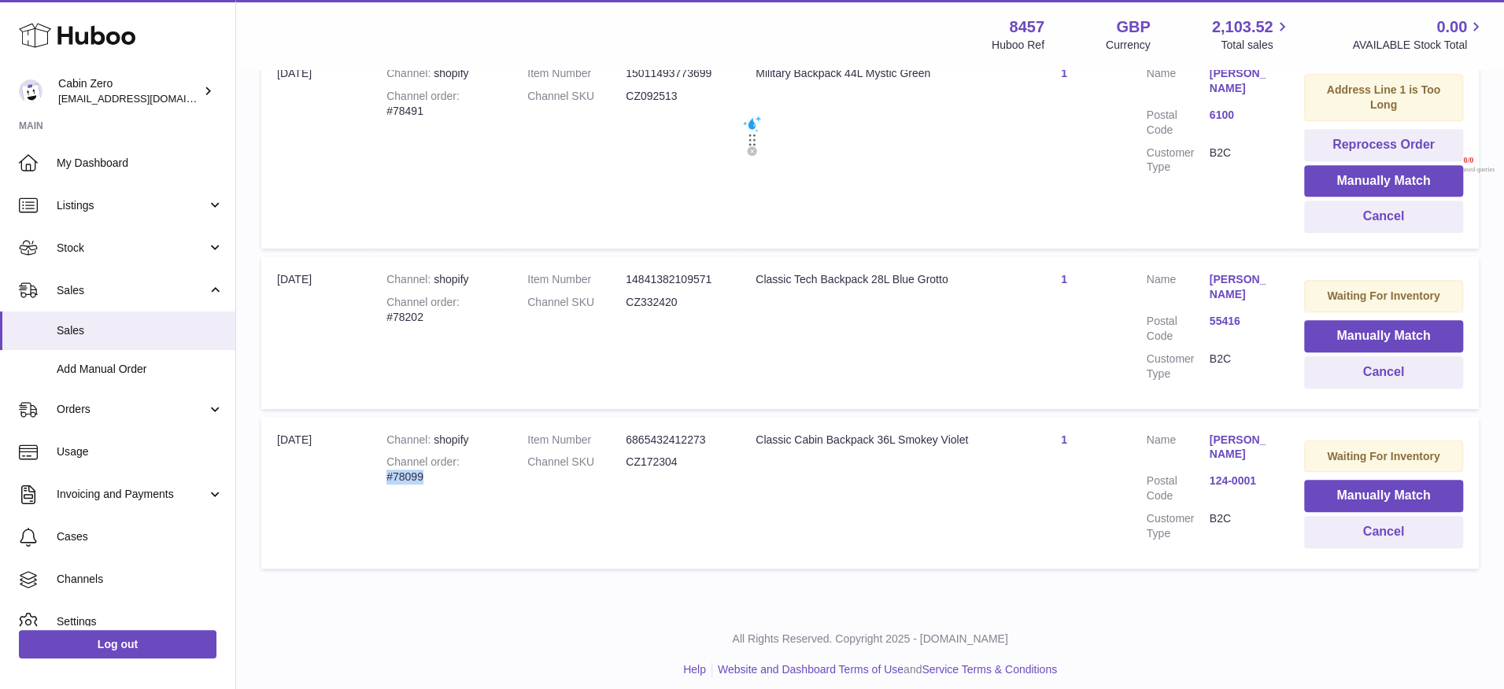
drag, startPoint x: 386, startPoint y: 474, endPoint x: 466, endPoint y: 477, distance: 79.5
click at [466, 477] on div "Channel order #78099" at bounding box center [440, 470] width 109 height 30
copy div "#78099"
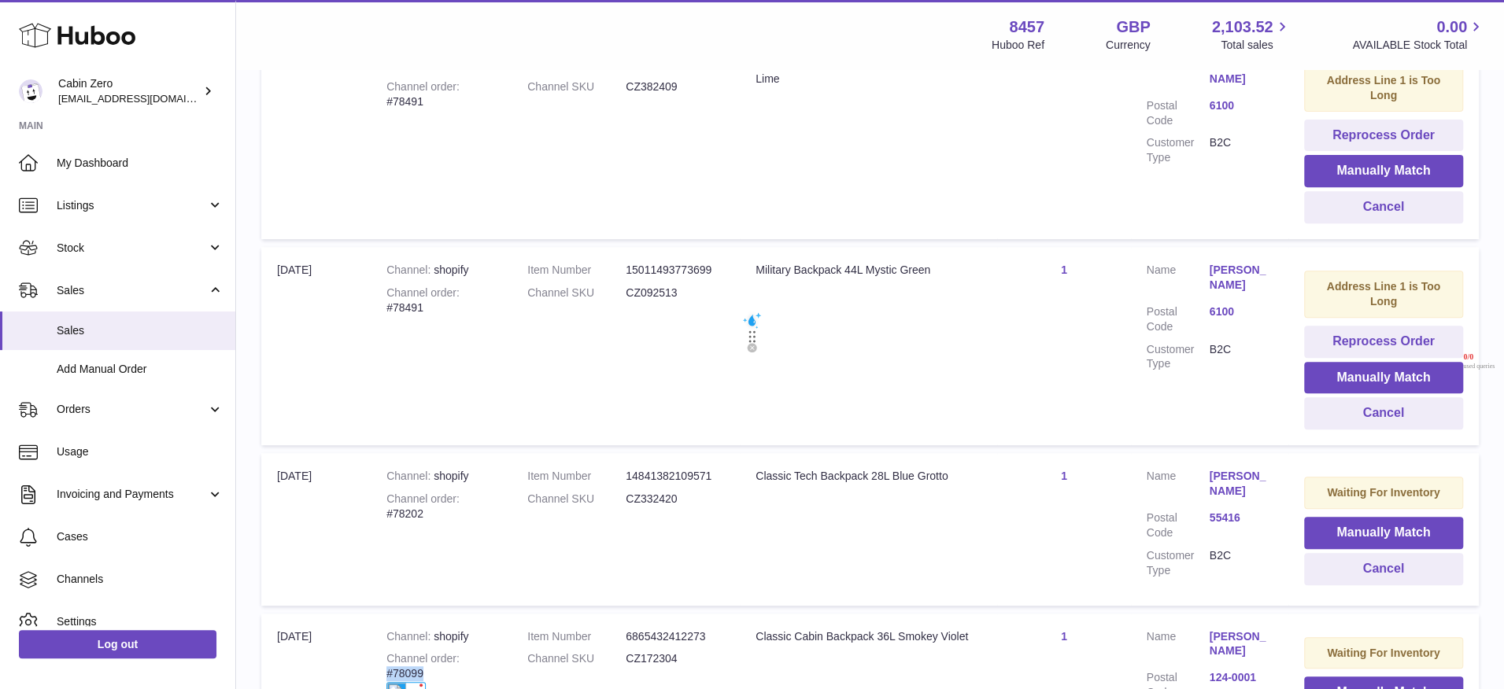
scroll to position [367, 0]
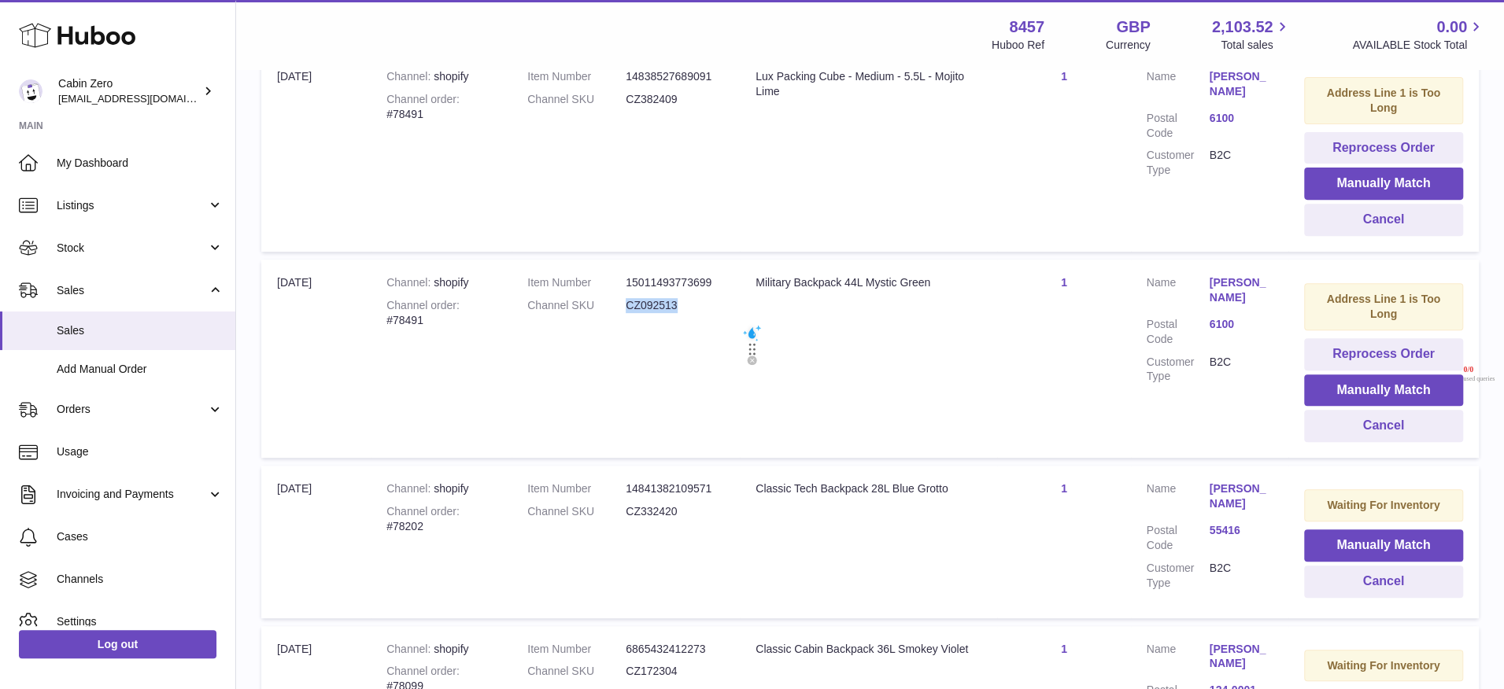
drag, startPoint x: 624, startPoint y: 306, endPoint x: 698, endPoint y: 308, distance: 74.0
click at [698, 308] on dl "Item Number 15011493773699 Channel SKU CZ092513" at bounding box center [625, 298] width 197 height 46
click at [426, 319] on div "Channel order #78491" at bounding box center [440, 313] width 109 height 30
drag, startPoint x: 387, startPoint y: 320, endPoint x: 441, endPoint y: 320, distance: 53.5
click at [441, 320] on div "Channel order #78491" at bounding box center [440, 313] width 109 height 30
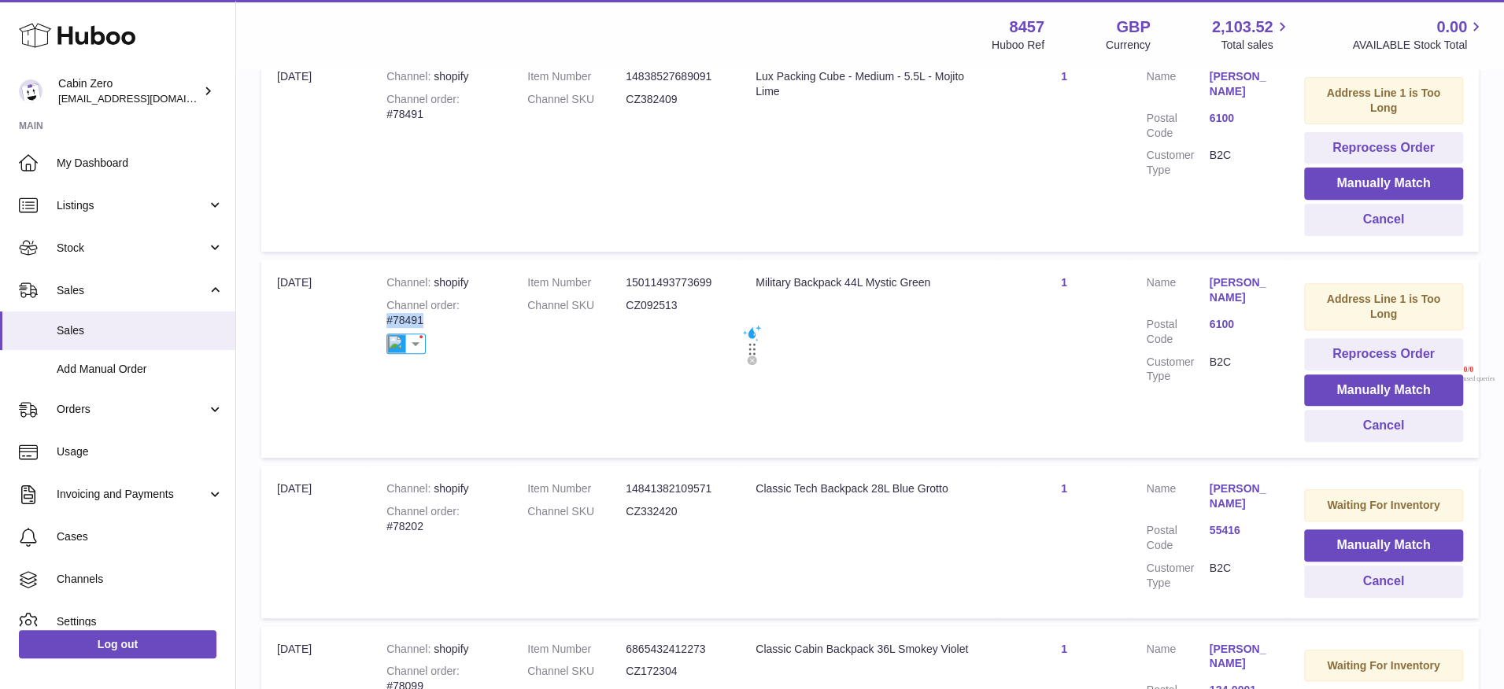
copy div "#78491"
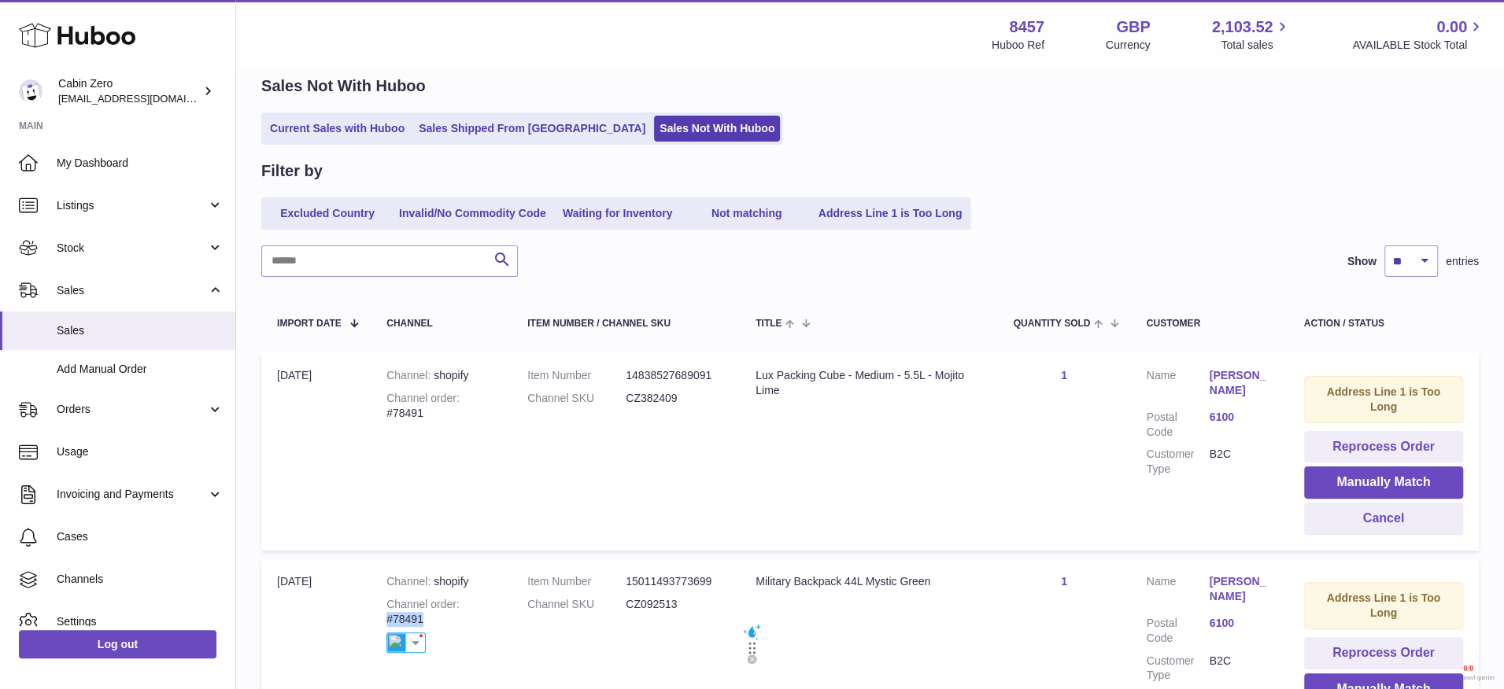
scroll to position [66, 0]
drag, startPoint x: 389, startPoint y: 410, endPoint x: 471, endPoint y: 419, distance: 82.4
click at [471, 419] on div "Channel order #78491" at bounding box center [440, 408] width 109 height 30
